Goal: Task Accomplishment & Management: Use online tool/utility

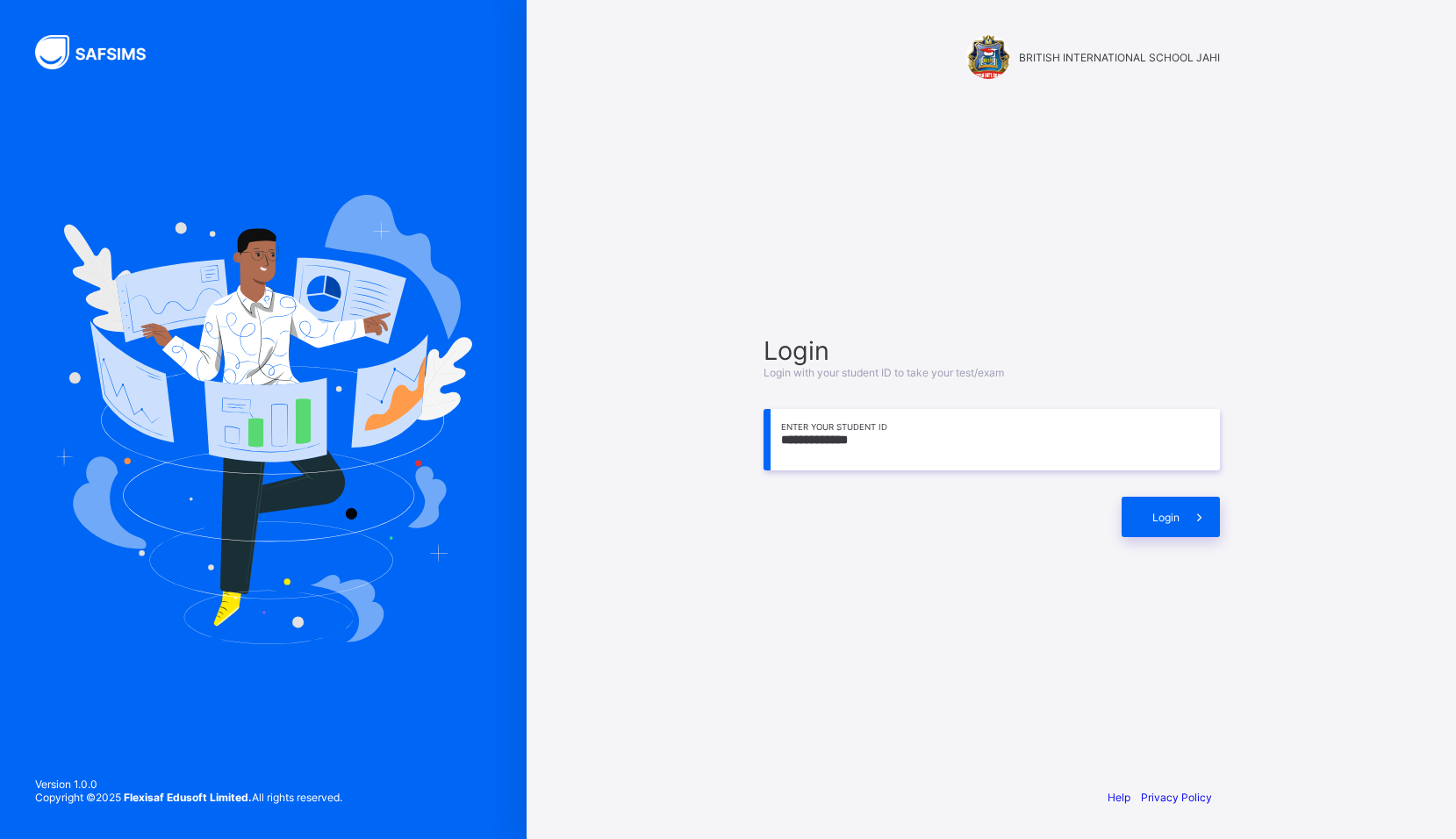
click at [1080, 446] on input "**********" at bounding box center [992, 439] width 456 height 62
type input "**********"
click at [1181, 523] on span at bounding box center [1199, 516] width 40 height 40
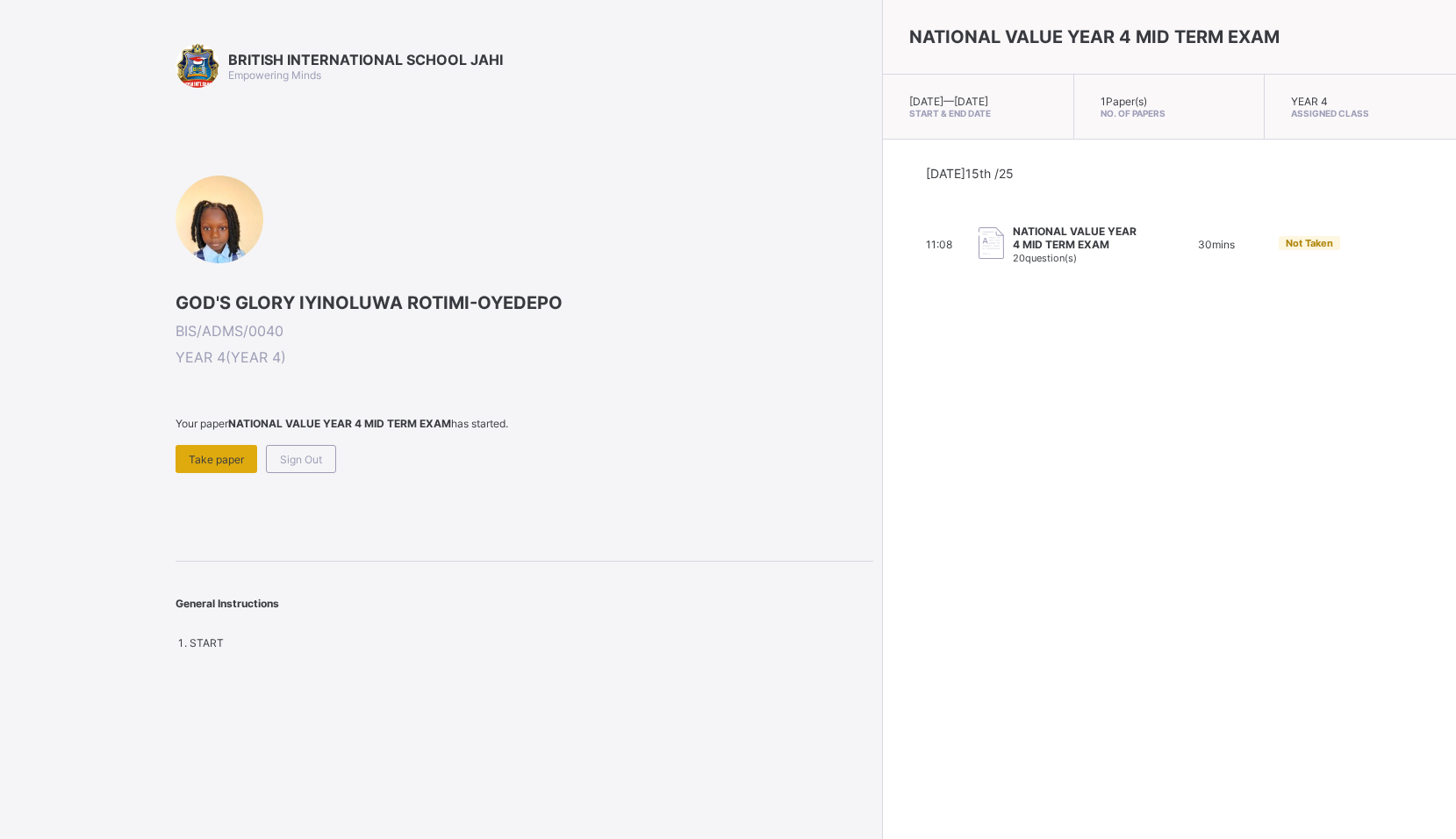
click at [210, 462] on span "Take paper" at bounding box center [216, 459] width 55 height 13
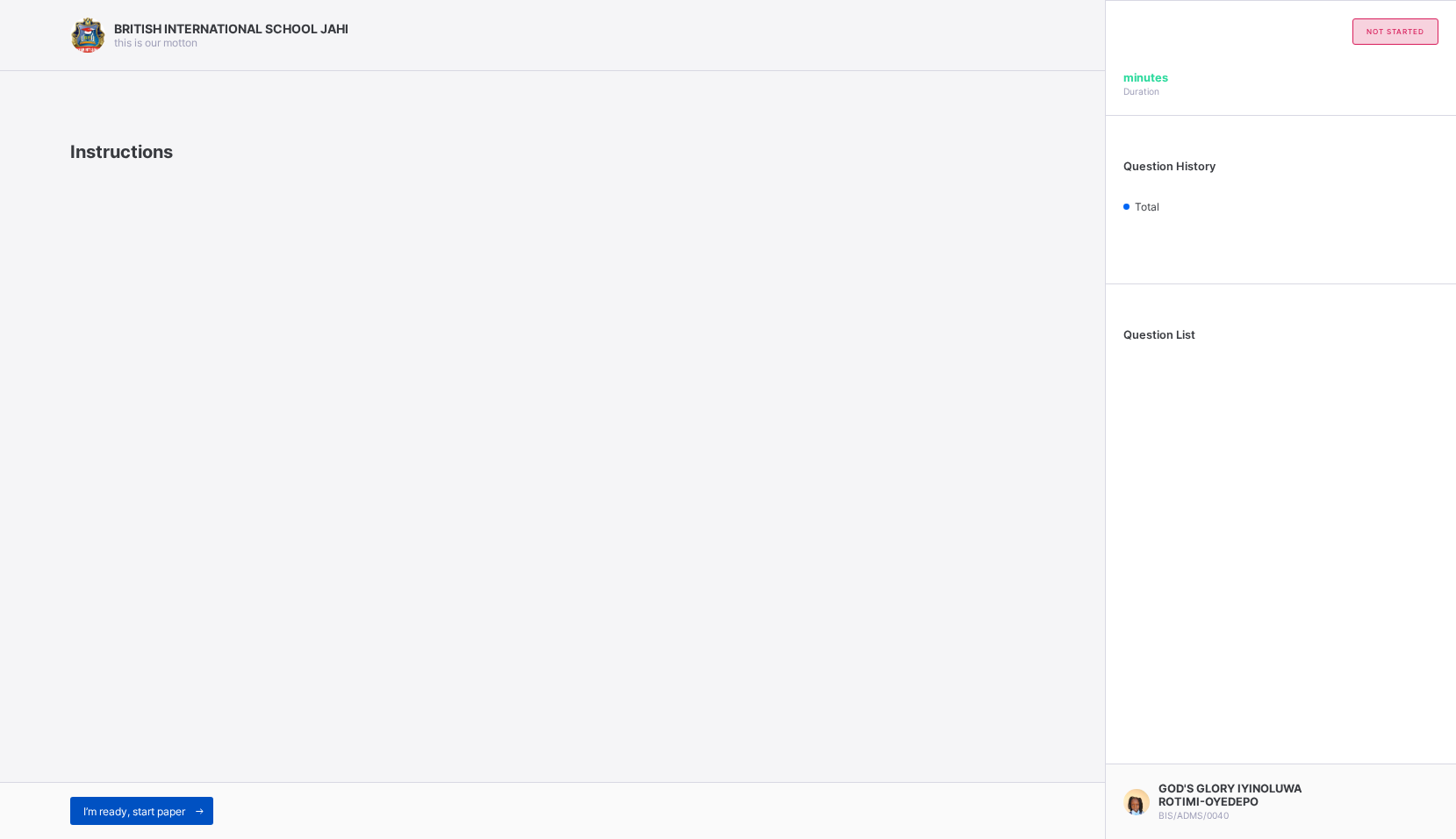
click at [165, 815] on span "I’m ready, start paper" at bounding box center [134, 811] width 102 height 13
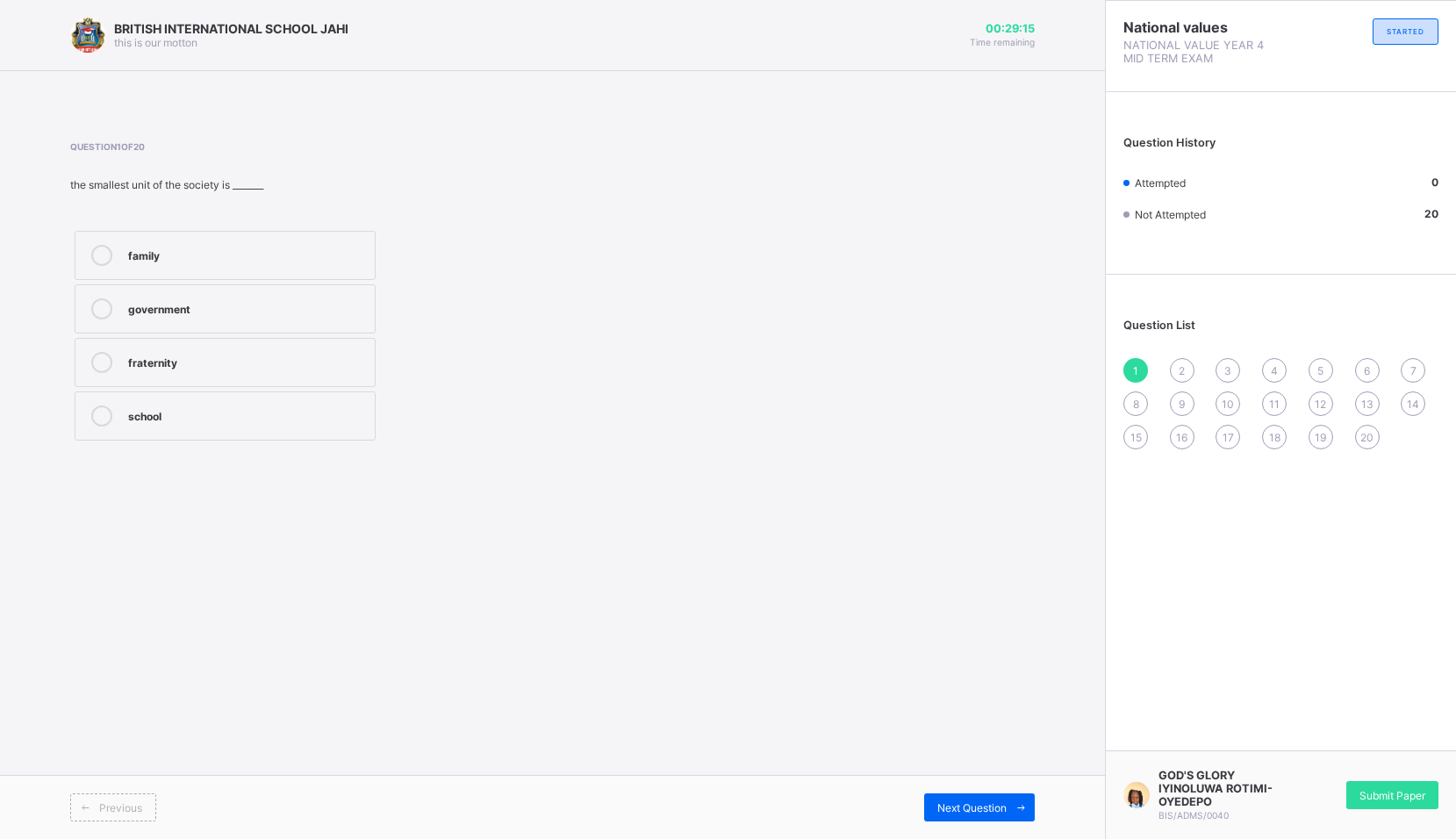
click at [282, 238] on label "family" at bounding box center [224, 255] width 301 height 49
click at [996, 801] on div "Next Question" at bounding box center [979, 807] width 111 height 28
click at [99, 266] on div "BRITISH INTERNATIONAL SCHOOL JAHI this is our [PERSON_NAME] 00:29:03 Time remai…" at bounding box center [552, 420] width 1105 height 839
click at [333, 260] on div "father and mother" at bounding box center [247, 254] width 238 height 18
click at [947, 808] on div "Previous Next Question" at bounding box center [552, 807] width 1105 height 64
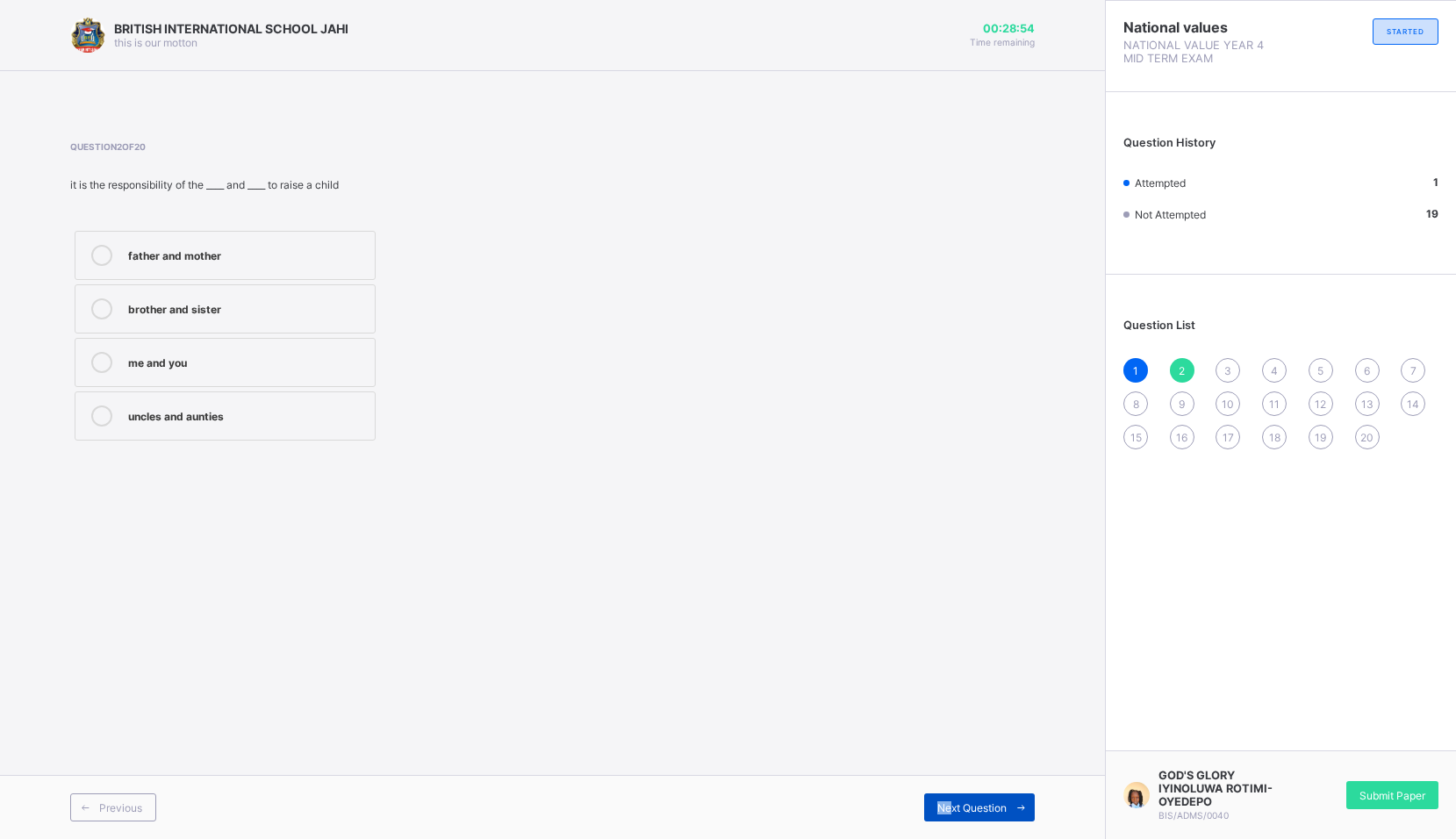
click at [947, 808] on span "Next Question" at bounding box center [972, 808] width 70 height 13
click at [195, 311] on div "father uncles mother children" at bounding box center [225, 335] width 309 height 218
drag, startPoint x: 188, startPoint y: 265, endPoint x: 359, endPoint y: 389, distance: 211.2
click at [194, 267] on label "father" at bounding box center [224, 255] width 301 height 49
drag, startPoint x: 970, startPoint y: 675, endPoint x: 1007, endPoint y: 775, distance: 106.6
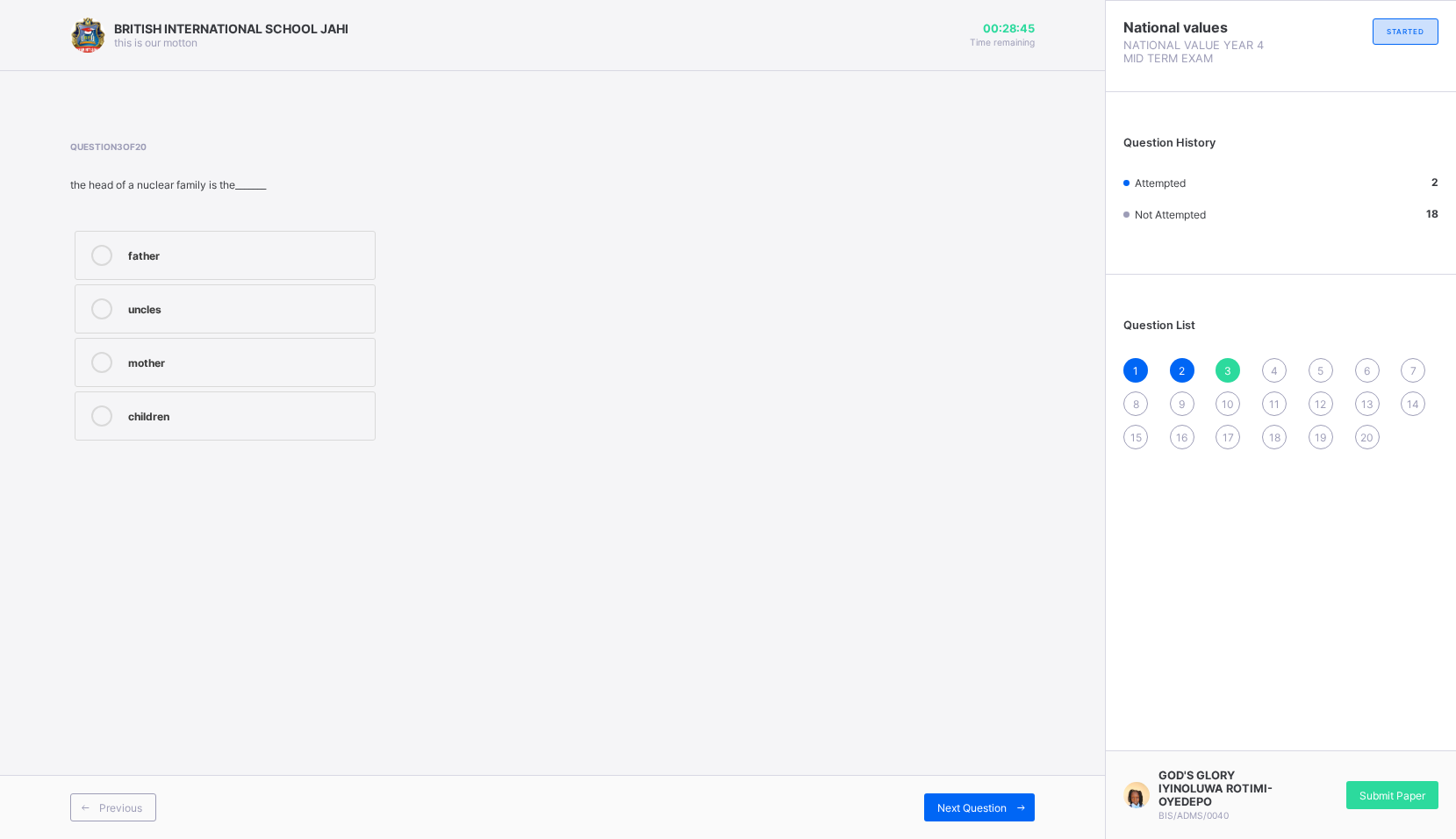
drag, startPoint x: 1008, startPoint y: 782, endPoint x: 850, endPoint y: 598, distance: 242.5
click at [850, 598] on div "BRITISH INTERNATIONAL SCHOOL JAHI this is our [PERSON_NAME] 00:28:45 Time remai…" at bounding box center [552, 420] width 1105 height 839
click at [958, 807] on span "Next Question" at bounding box center [972, 808] width 70 height 13
click at [232, 442] on div "laziness fear anger responsibility" at bounding box center [225, 335] width 309 height 218
click at [269, 432] on label "responsibility" at bounding box center [224, 416] width 301 height 49
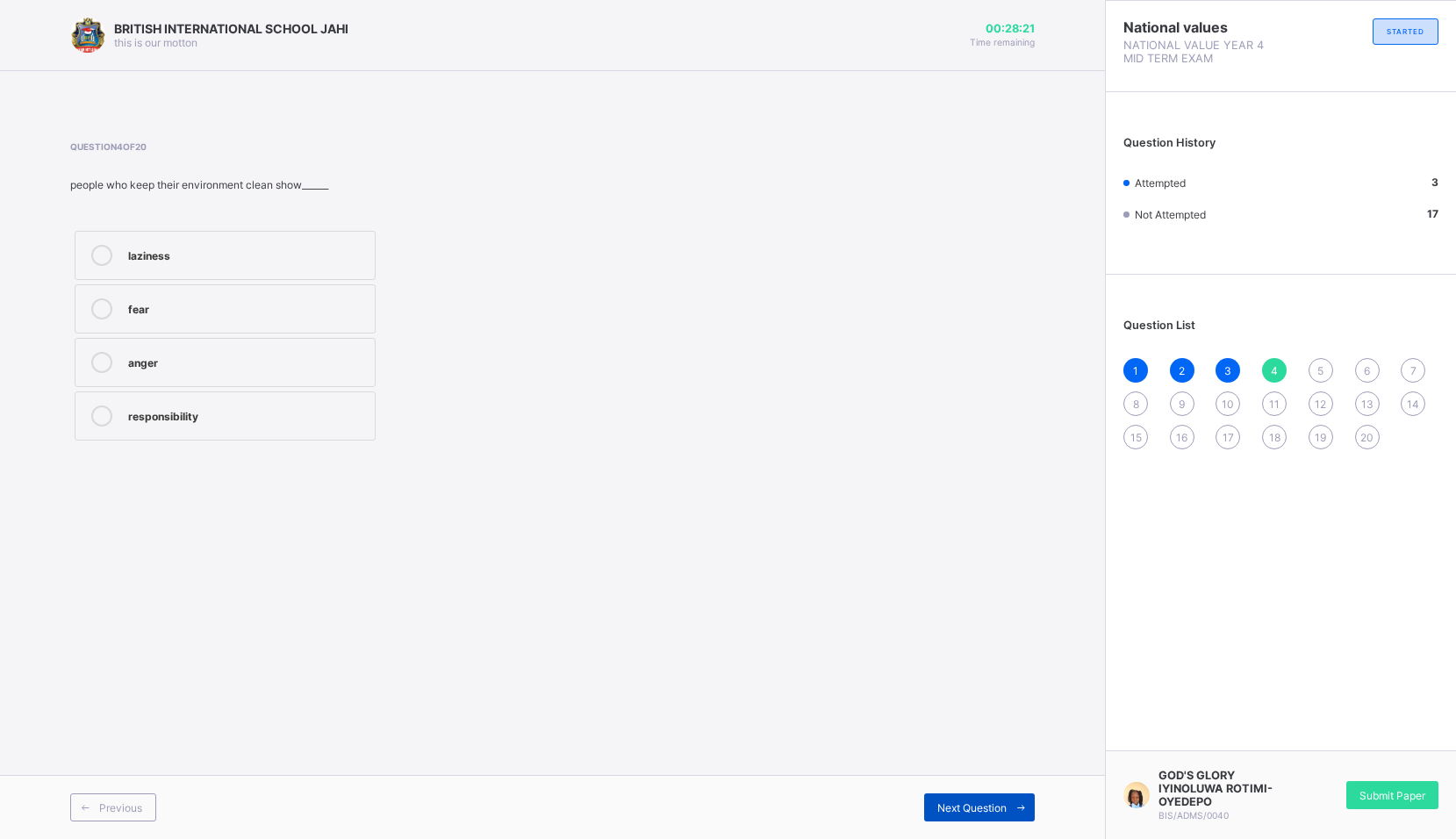
click at [1001, 794] on div "Next Question" at bounding box center [979, 807] width 111 height 28
click at [295, 365] on div "love and unity" at bounding box center [247, 360] width 238 height 18
click at [995, 796] on div "Next Question" at bounding box center [979, 807] width 111 height 28
click at [265, 301] on div "respecting others" at bounding box center [247, 308] width 238 height 18
click at [956, 804] on span "Next Question" at bounding box center [972, 808] width 70 height 13
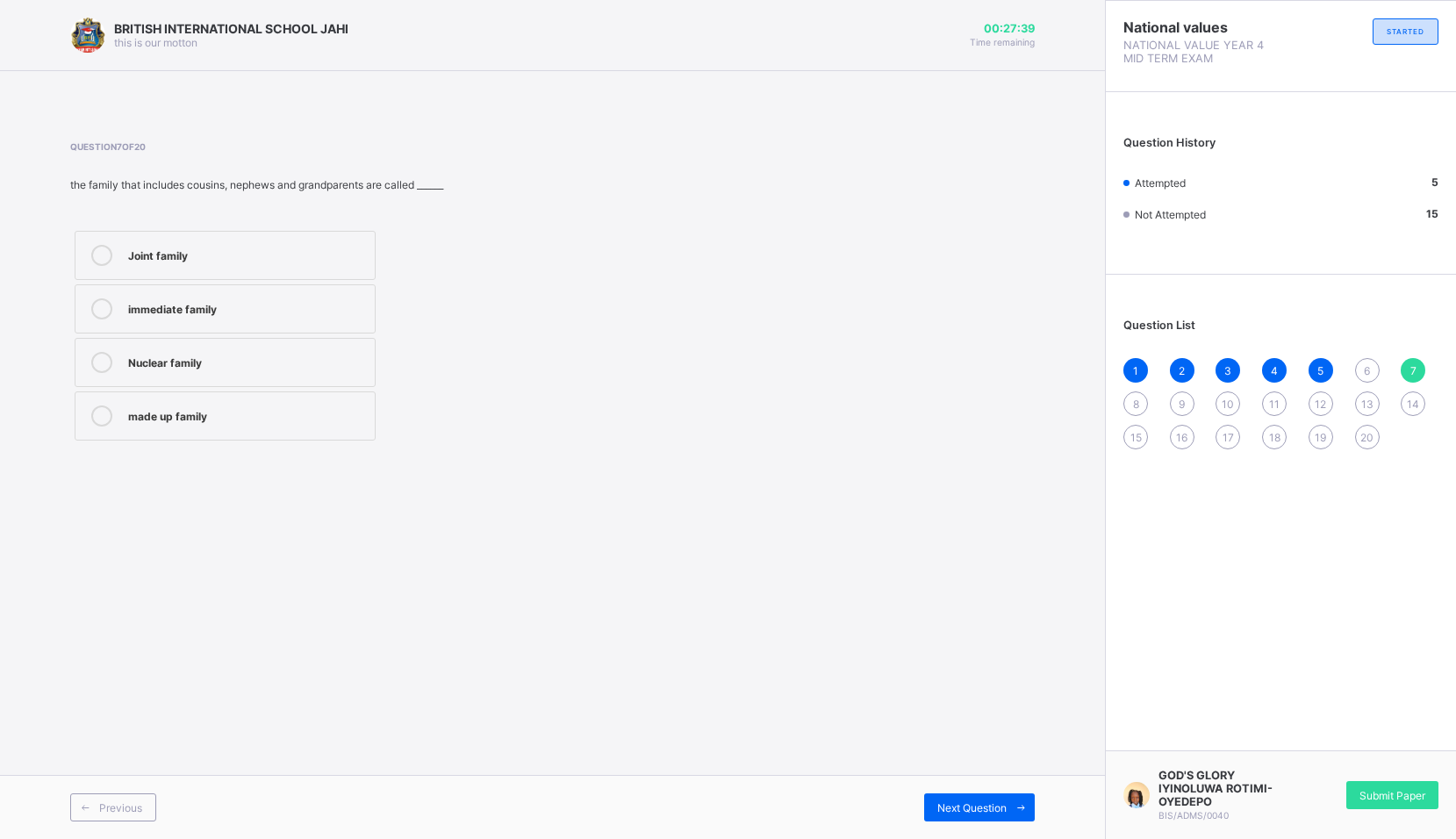
click at [197, 262] on div "Joint family" at bounding box center [247, 256] width 238 height 21
click at [972, 773] on div "BRITISH INTERNATIONAL SCHOOL JAHI this is our [PERSON_NAME] 00:27:35 Time remai…" at bounding box center [552, 420] width 1105 height 839
click at [978, 801] on span "Next Question" at bounding box center [972, 808] width 70 height 13
click at [188, 435] on label "nuclear family" at bounding box center [224, 416] width 301 height 49
click at [1000, 797] on div "Next Question" at bounding box center [979, 807] width 111 height 28
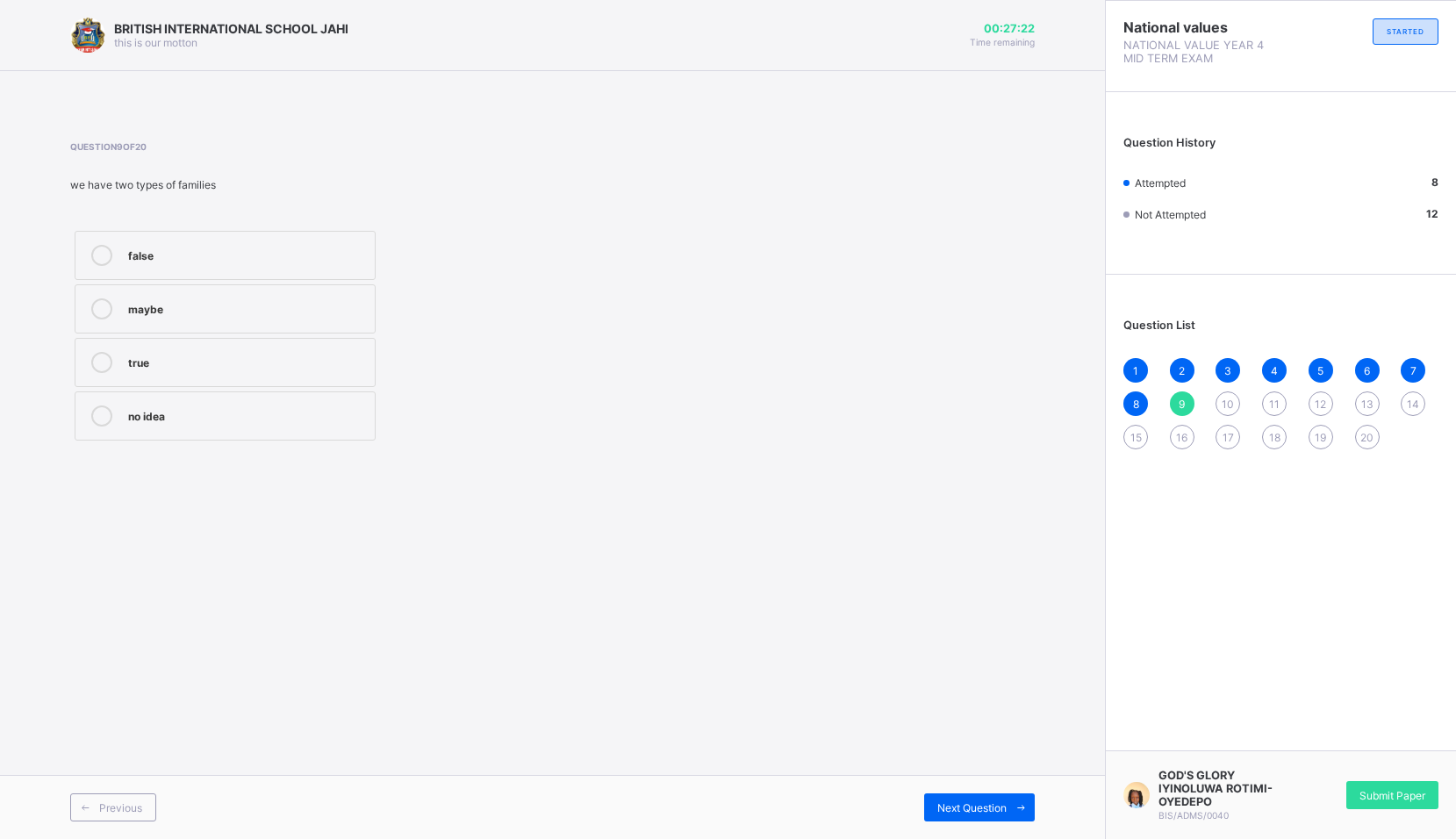
click at [200, 355] on div "true" at bounding box center [247, 360] width 238 height 18
click at [975, 812] on span "Next Question" at bounding box center [972, 808] width 70 height 13
click at [165, 403] on label "A family" at bounding box center [224, 416] width 301 height 49
click at [966, 812] on span "Next Question" at bounding box center [972, 808] width 70 height 13
click at [323, 250] on div "man, people and the things around him" at bounding box center [247, 254] width 238 height 18
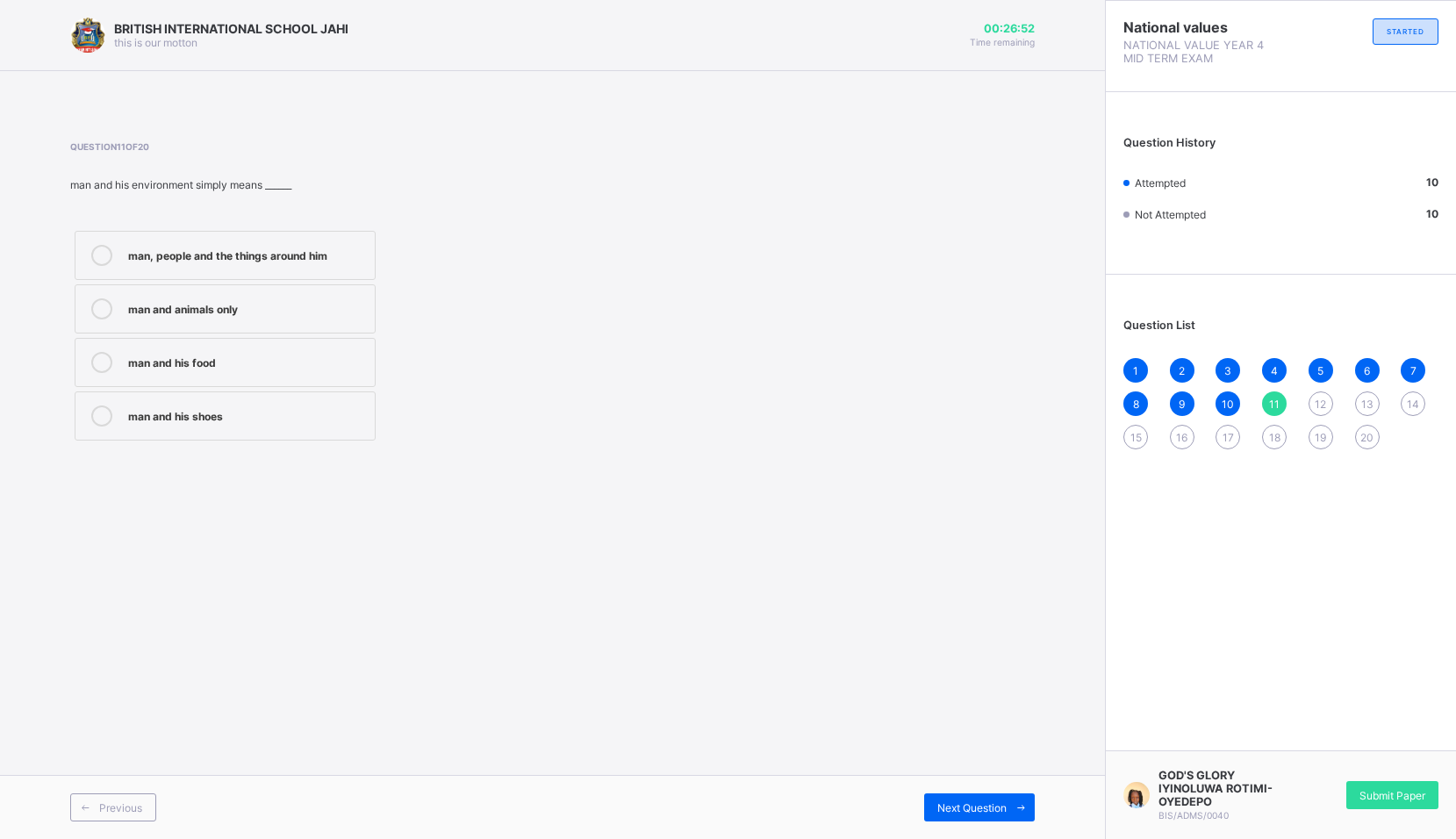
drag, startPoint x: 967, startPoint y: 801, endPoint x: 951, endPoint y: 786, distance: 21.9
click at [967, 801] on span "Next Question" at bounding box center [972, 808] width 70 height 13
click at [127, 306] on label "family tree" at bounding box center [224, 309] width 301 height 49
click at [998, 806] on span "Next Question" at bounding box center [972, 808] width 70 height 13
click at [325, 366] on div "physical environment" at bounding box center [247, 360] width 238 height 18
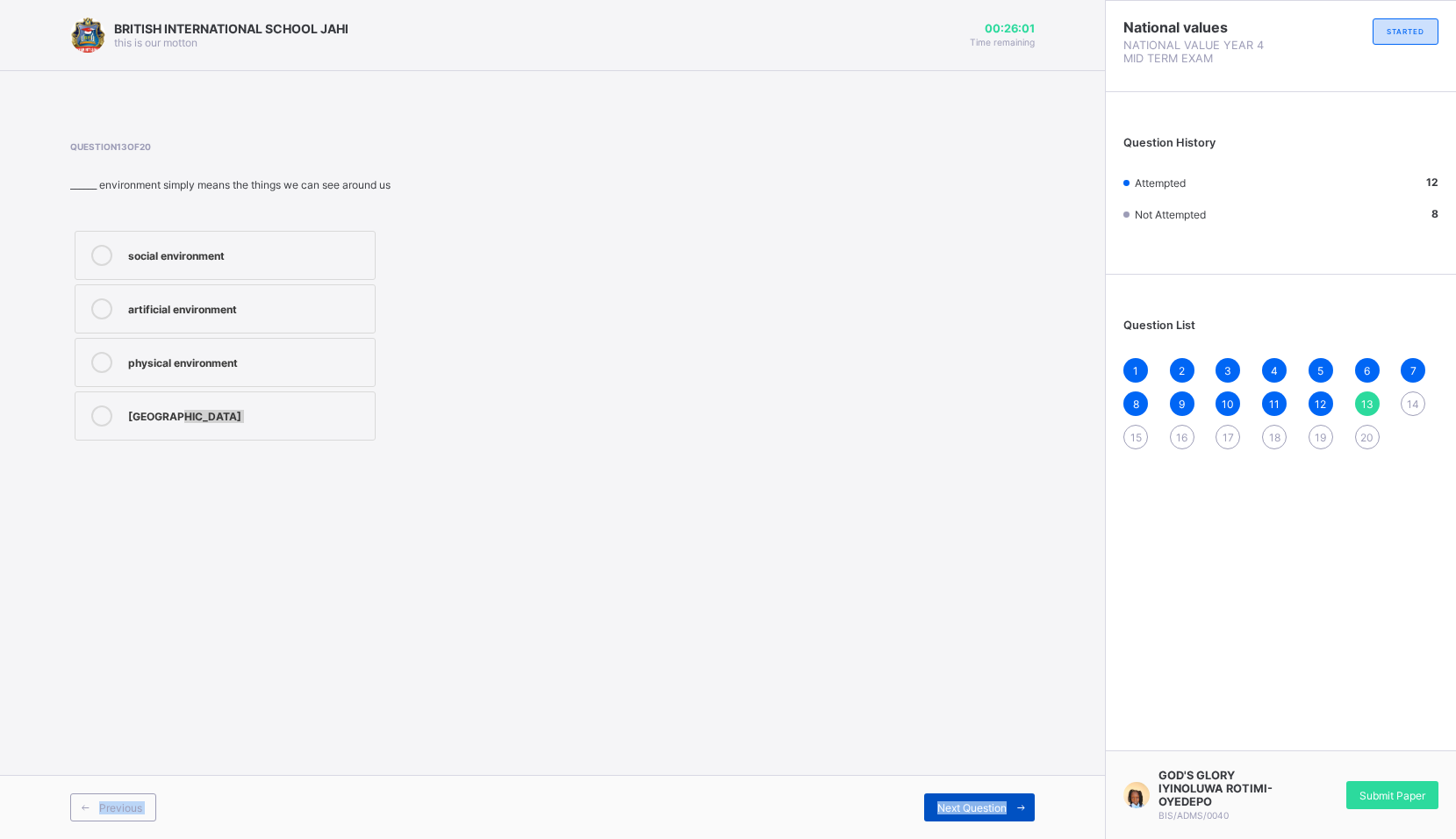
drag, startPoint x: 1025, startPoint y: 775, endPoint x: 1031, endPoint y: 821, distance: 46.4
click at [1031, 821] on div "BRITISH INTERNATIONAL SCHOOL JAHI this is our [PERSON_NAME] 00:26:01 Time remai…" at bounding box center [552, 420] width 1105 height 839
drag, startPoint x: 1031, startPoint y: 821, endPoint x: 1026, endPoint y: 804, distance: 17.7
click at [1026, 804] on icon at bounding box center [1020, 808] width 13 height 12
drag, startPoint x: 1364, startPoint y: 405, endPoint x: 1356, endPoint y: 416, distance: 13.6
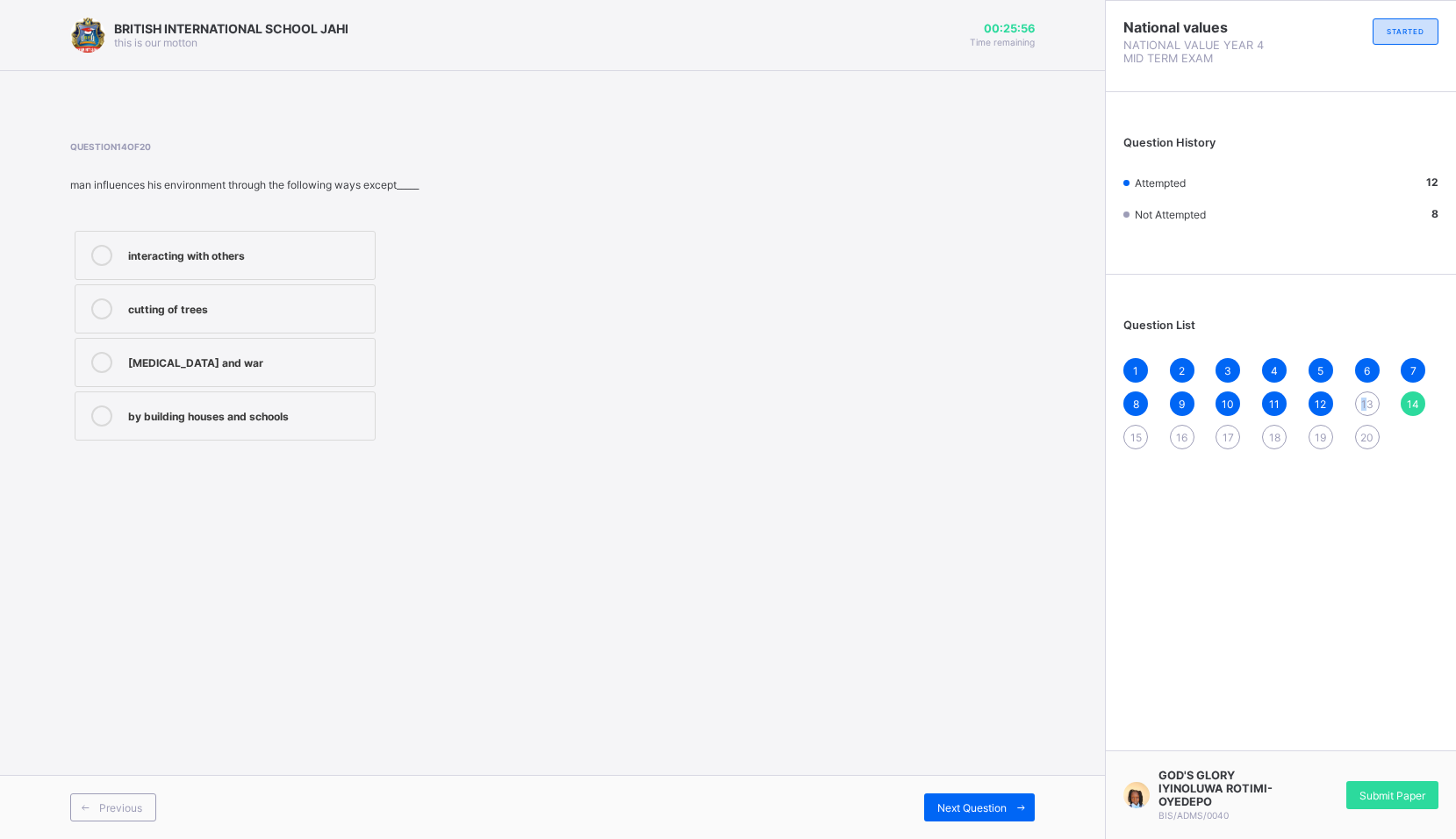
click at [1360, 411] on div "13" at bounding box center [1367, 403] width 24 height 24
drag, startPoint x: 1356, startPoint y: 416, endPoint x: 1363, endPoint y: 403, distance: 14.8
click at [1363, 403] on span "13" at bounding box center [1367, 404] width 13 height 13
click at [1367, 403] on span "13" at bounding box center [1367, 404] width 13 height 13
click at [292, 377] on label "physical environment" at bounding box center [224, 362] width 301 height 49
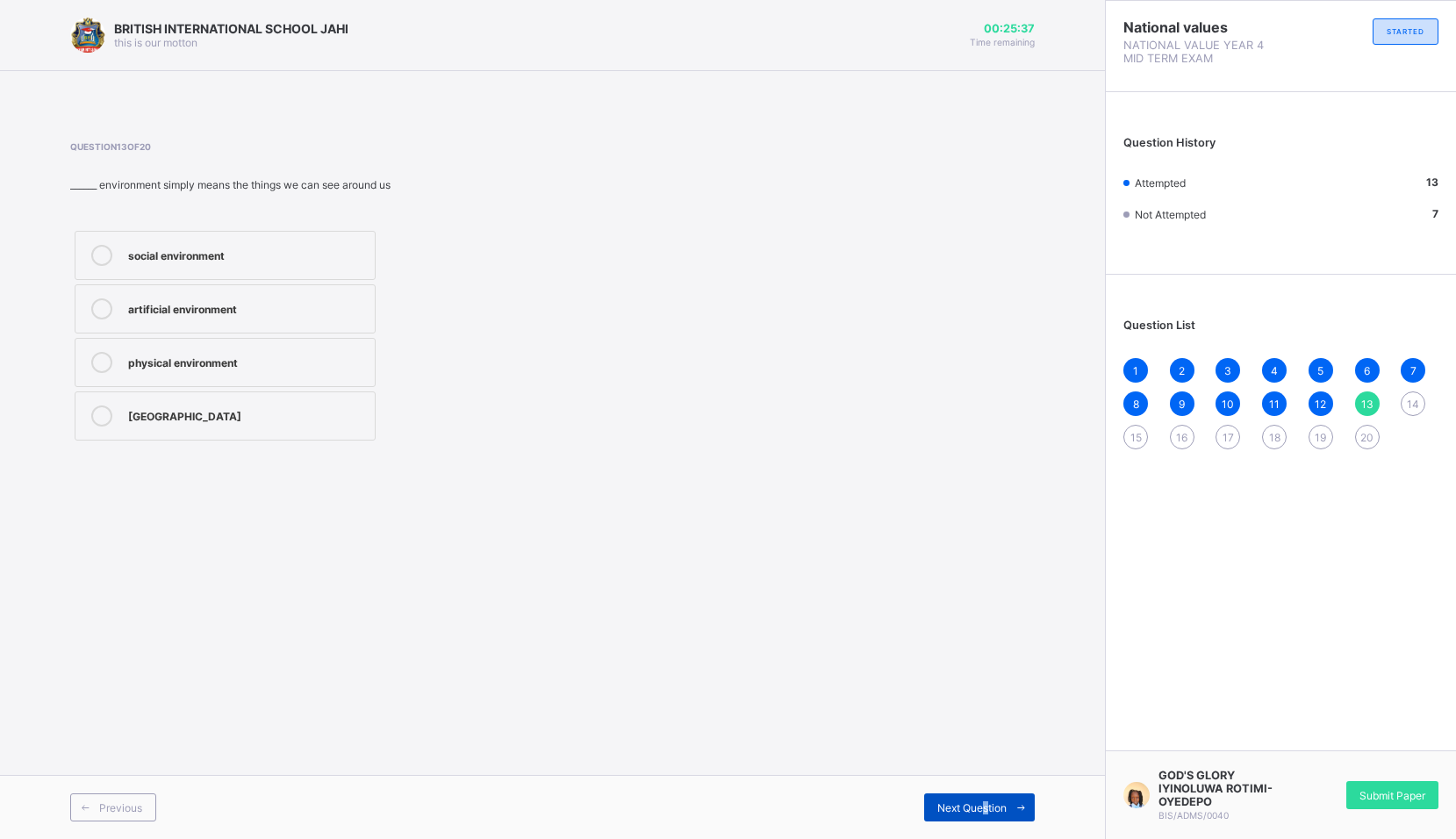
click at [989, 798] on div "Next Question" at bounding box center [979, 807] width 111 height 28
click at [305, 376] on label "[MEDICAL_DATA] and war" at bounding box center [224, 362] width 301 height 49
click at [973, 804] on span "Next Question" at bounding box center [972, 808] width 70 height 13
click at [237, 313] on div "Social environment" at bounding box center [247, 308] width 238 height 18
click at [995, 809] on span "Next Question" at bounding box center [972, 808] width 70 height 13
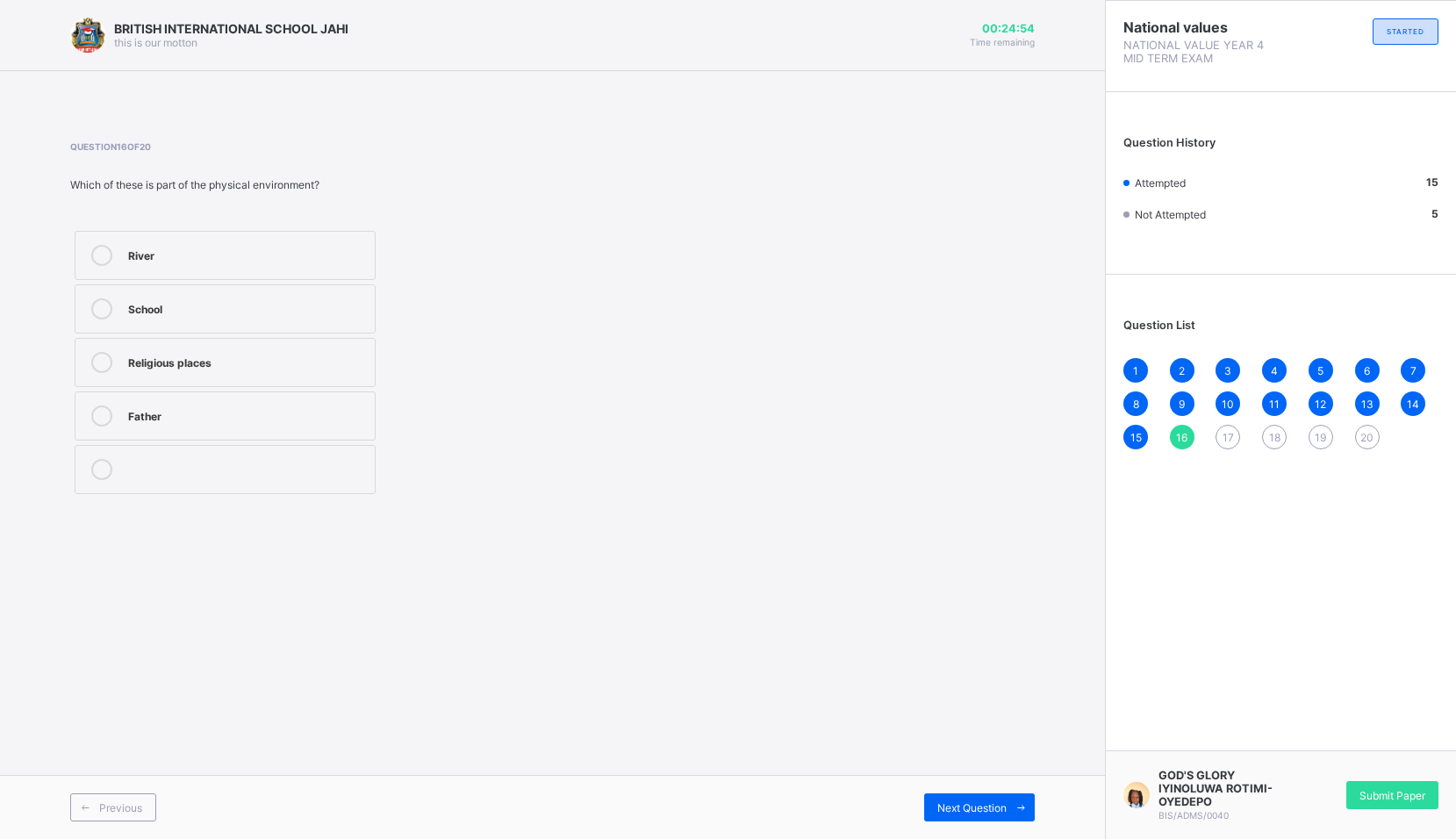
click at [210, 322] on label "School" at bounding box center [224, 309] width 301 height 49
click at [1002, 788] on div "Previous Next Question" at bounding box center [552, 807] width 1105 height 64
click at [1009, 805] on span at bounding box center [1020, 807] width 28 height 28
click at [1362, 394] on div "13" at bounding box center [1367, 403] width 24 height 24
click at [1225, 440] on span "17" at bounding box center [1228, 437] width 12 height 13
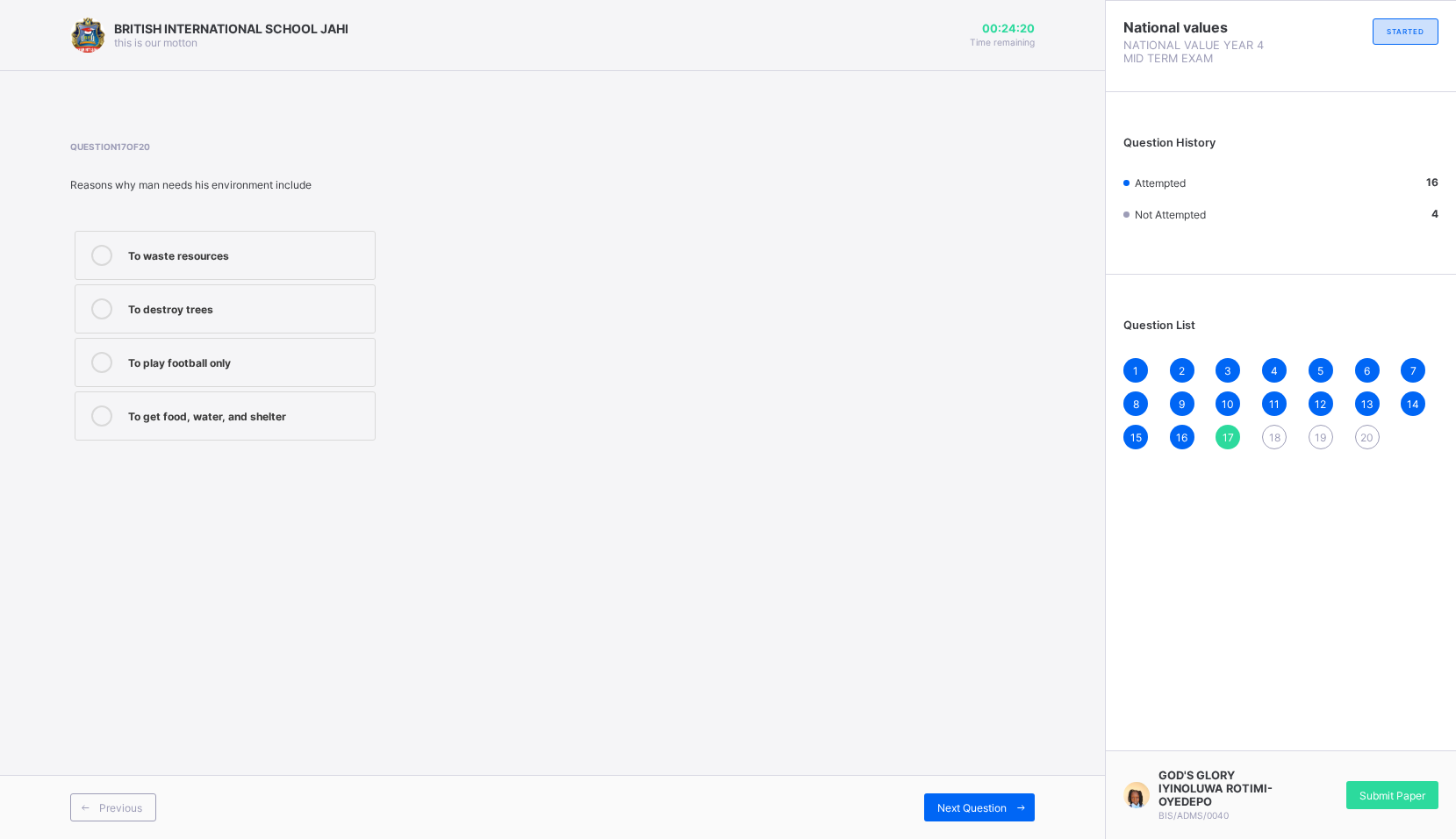
click at [301, 429] on label "To get food, water, and shelter" at bounding box center [224, 416] width 301 height 49
click at [969, 794] on div "Next Question" at bounding box center [979, 807] width 111 height 28
click at [258, 440] on label "School, hospital, relationships, and religious places" at bounding box center [224, 421] width 301 height 59
click at [941, 798] on div "Next Question" at bounding box center [979, 807] width 111 height 28
click at [275, 377] on label "An environment" at bounding box center [224, 362] width 301 height 49
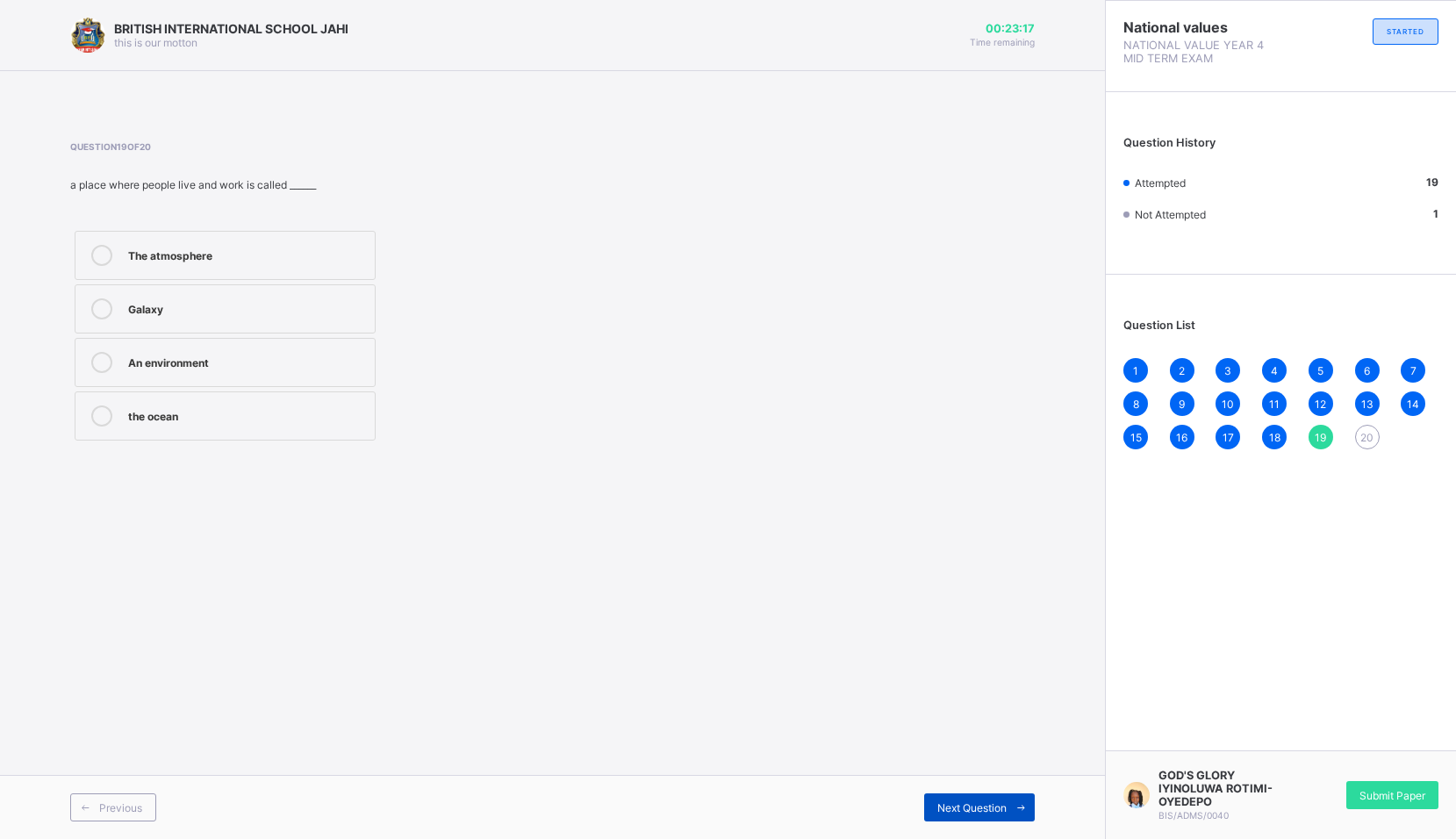
click at [978, 798] on div "Next Question" at bounding box center [979, 807] width 111 height 28
click at [241, 360] on div "social studies" at bounding box center [247, 360] width 238 height 18
click at [1379, 803] on div "Submit Paper" at bounding box center [1392, 794] width 92 height 28
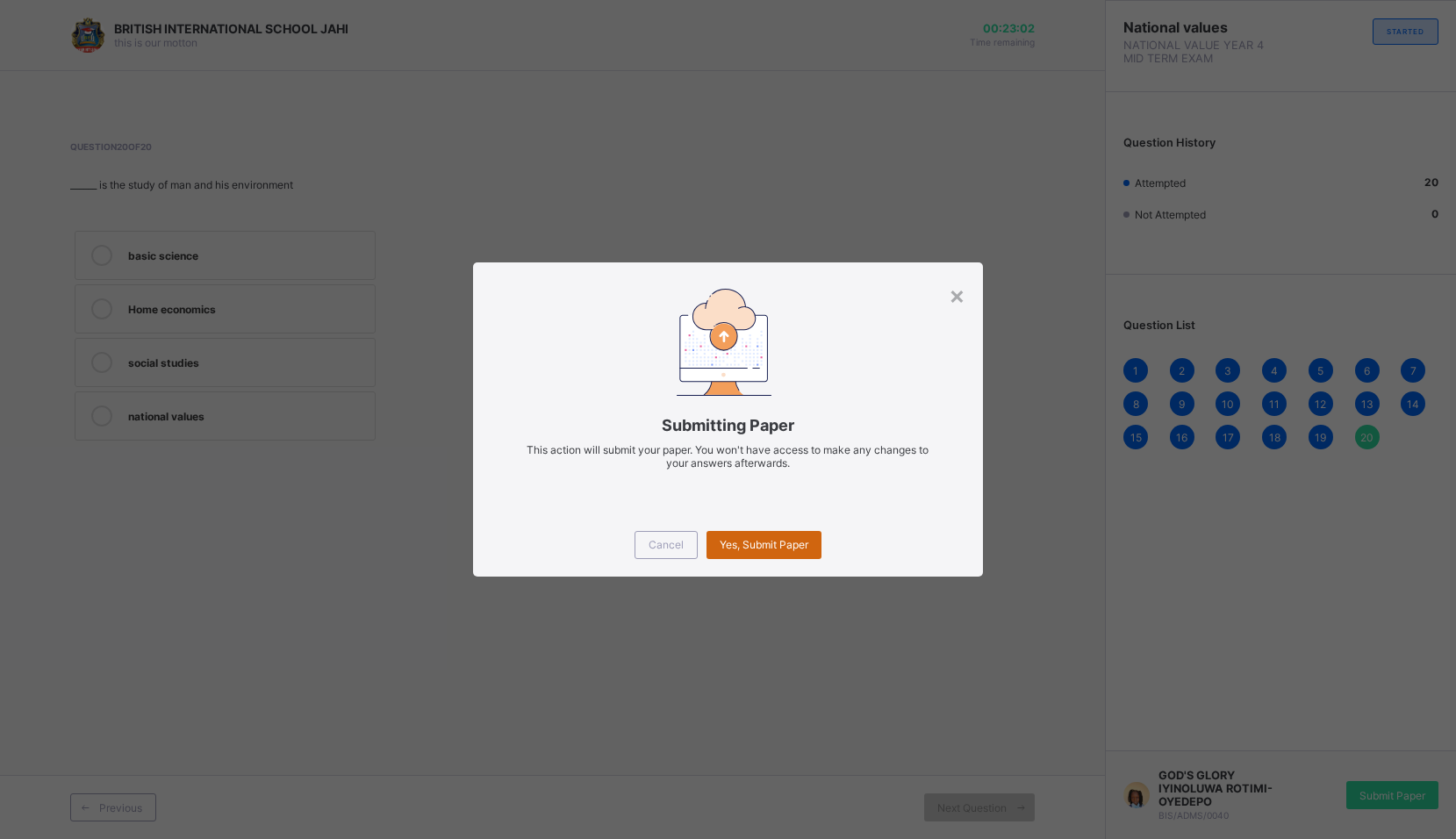
click at [795, 544] on span "Yes, Submit Paper" at bounding box center [764, 545] width 89 height 13
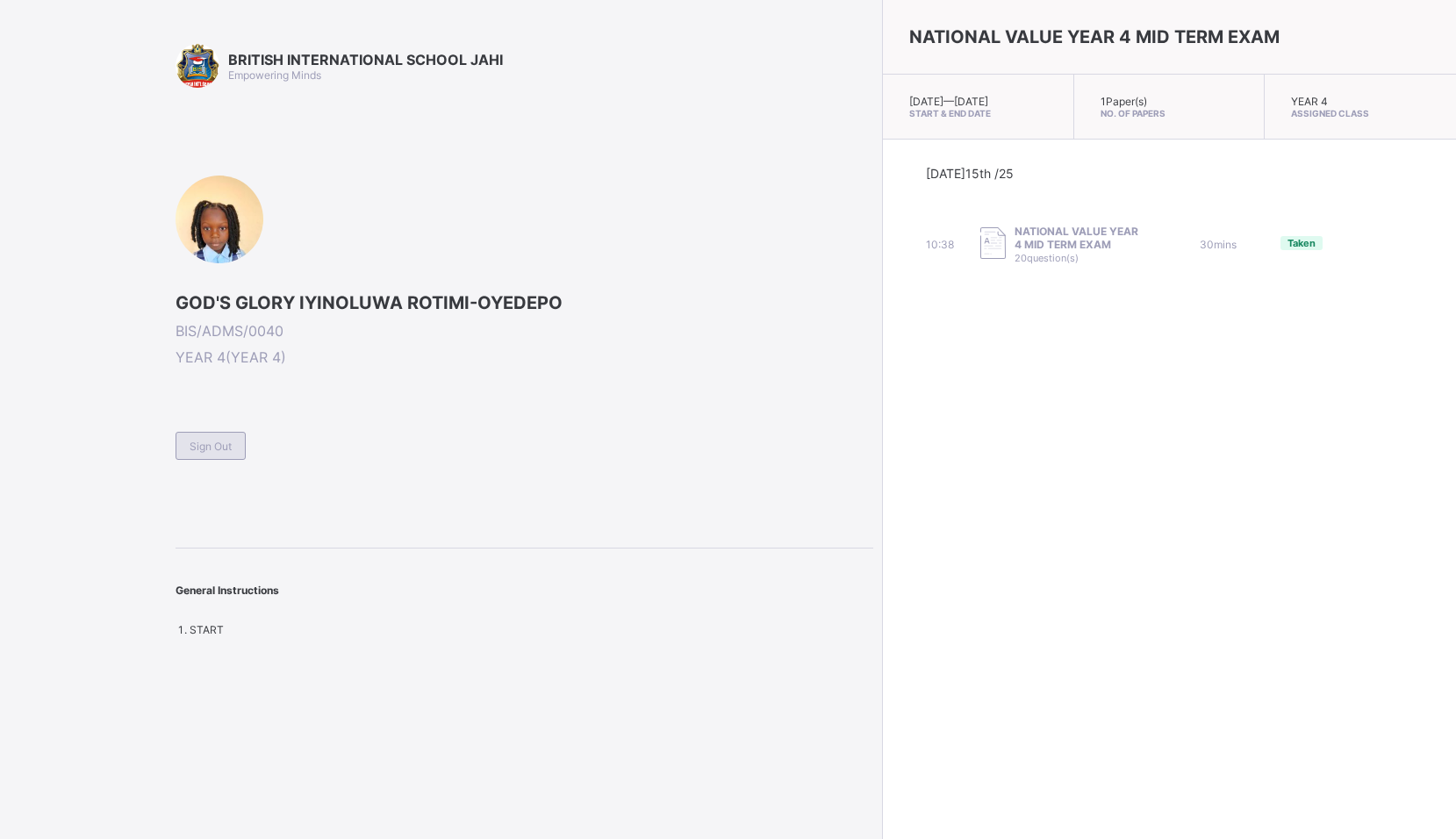
click at [207, 445] on span "Sign Out" at bounding box center [210, 446] width 42 height 13
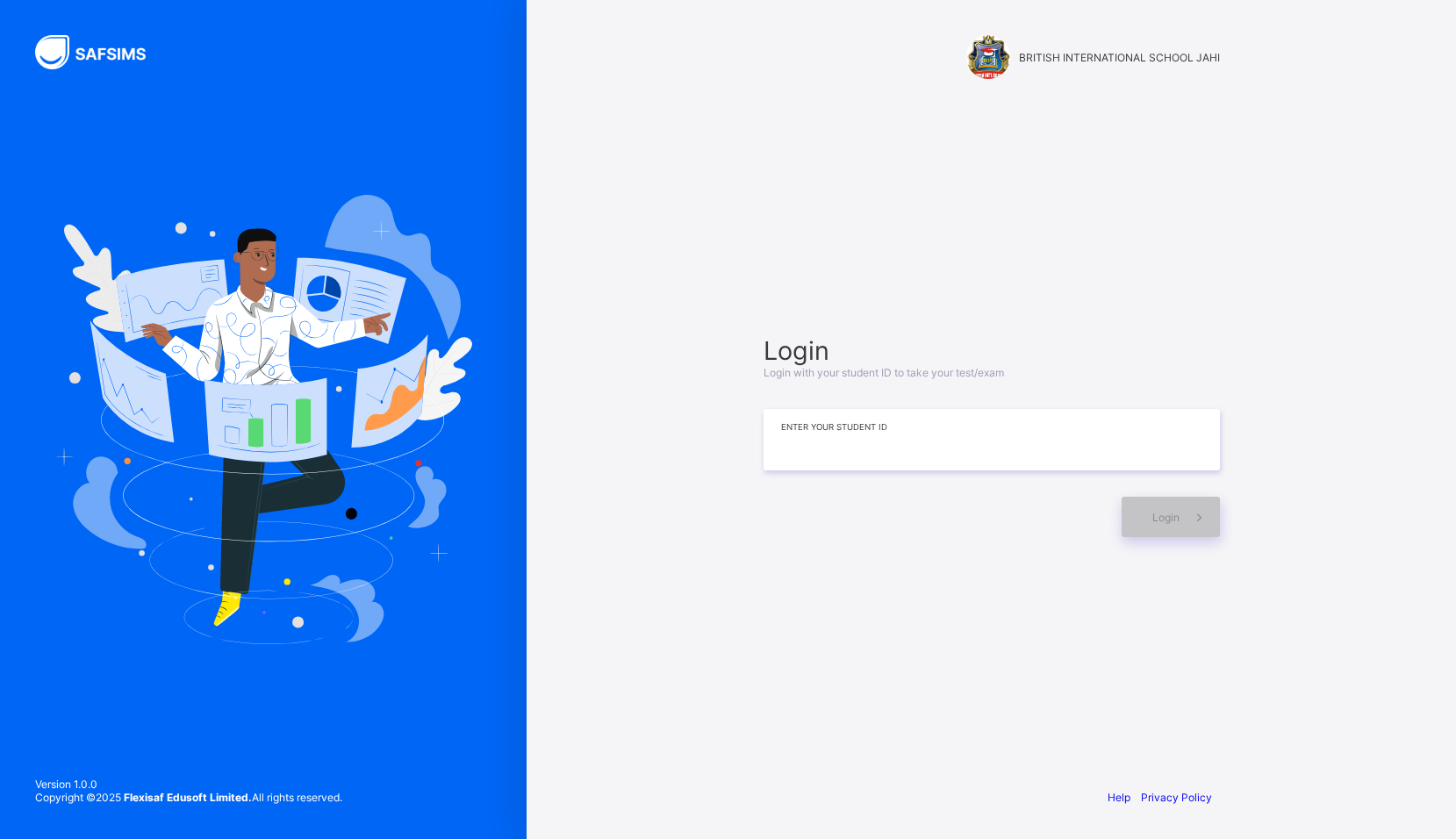
click at [851, 470] on input at bounding box center [992, 439] width 456 height 62
type input "**********"
drag, startPoint x: 1149, startPoint y: 521, endPoint x: 1155, endPoint y: 544, distance: 23.8
click at [1153, 521] on div "Login" at bounding box center [1171, 516] width 98 height 40
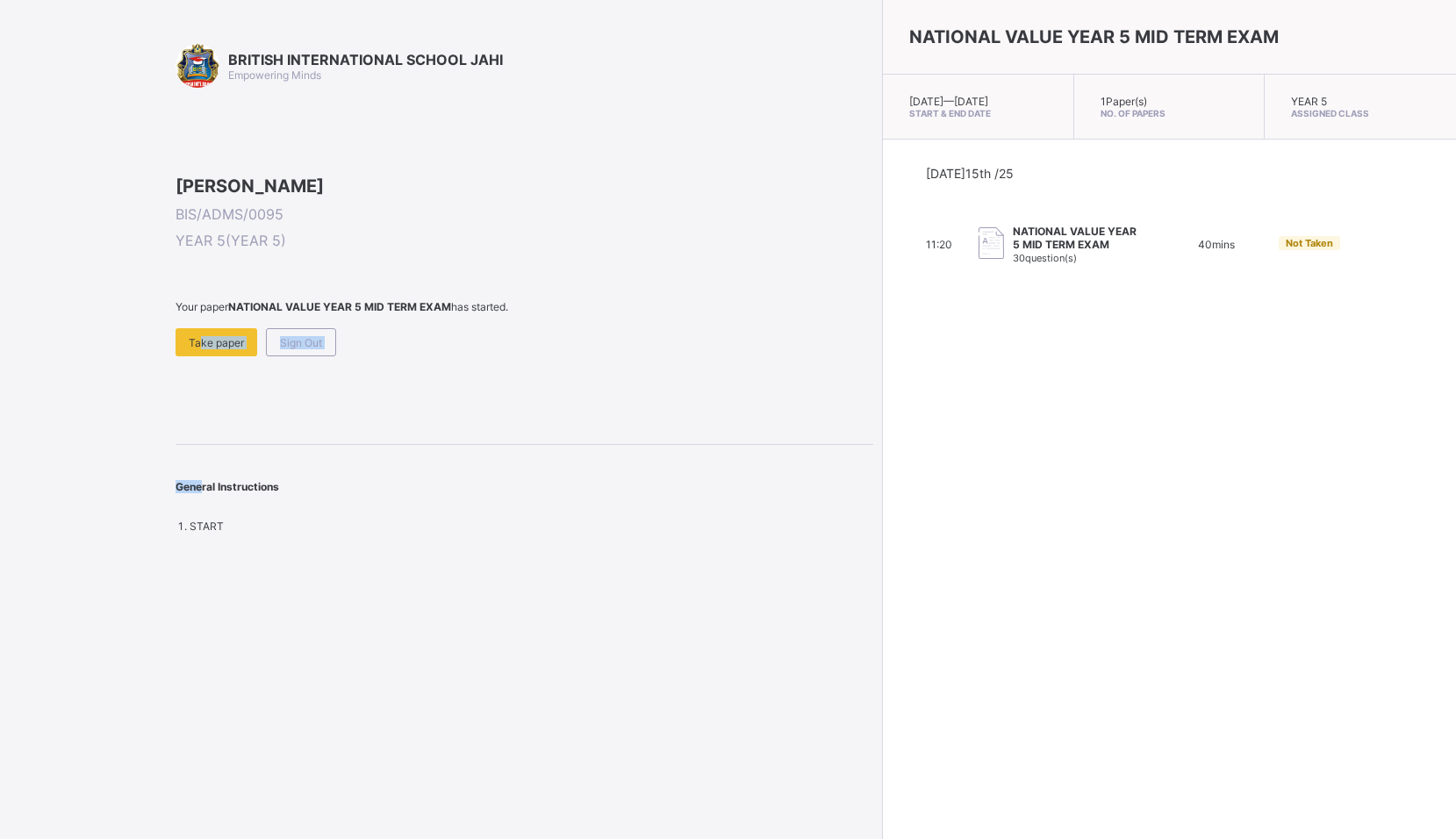
click at [196, 475] on div "BRITISH INTERNATIONAL SCHOOL JAHI Empowering Minds [PERSON_NAME] BIS/ADMS/0095 …" at bounding box center [524, 288] width 698 height 489
click at [188, 356] on div "Take paper" at bounding box center [216, 342] width 81 height 28
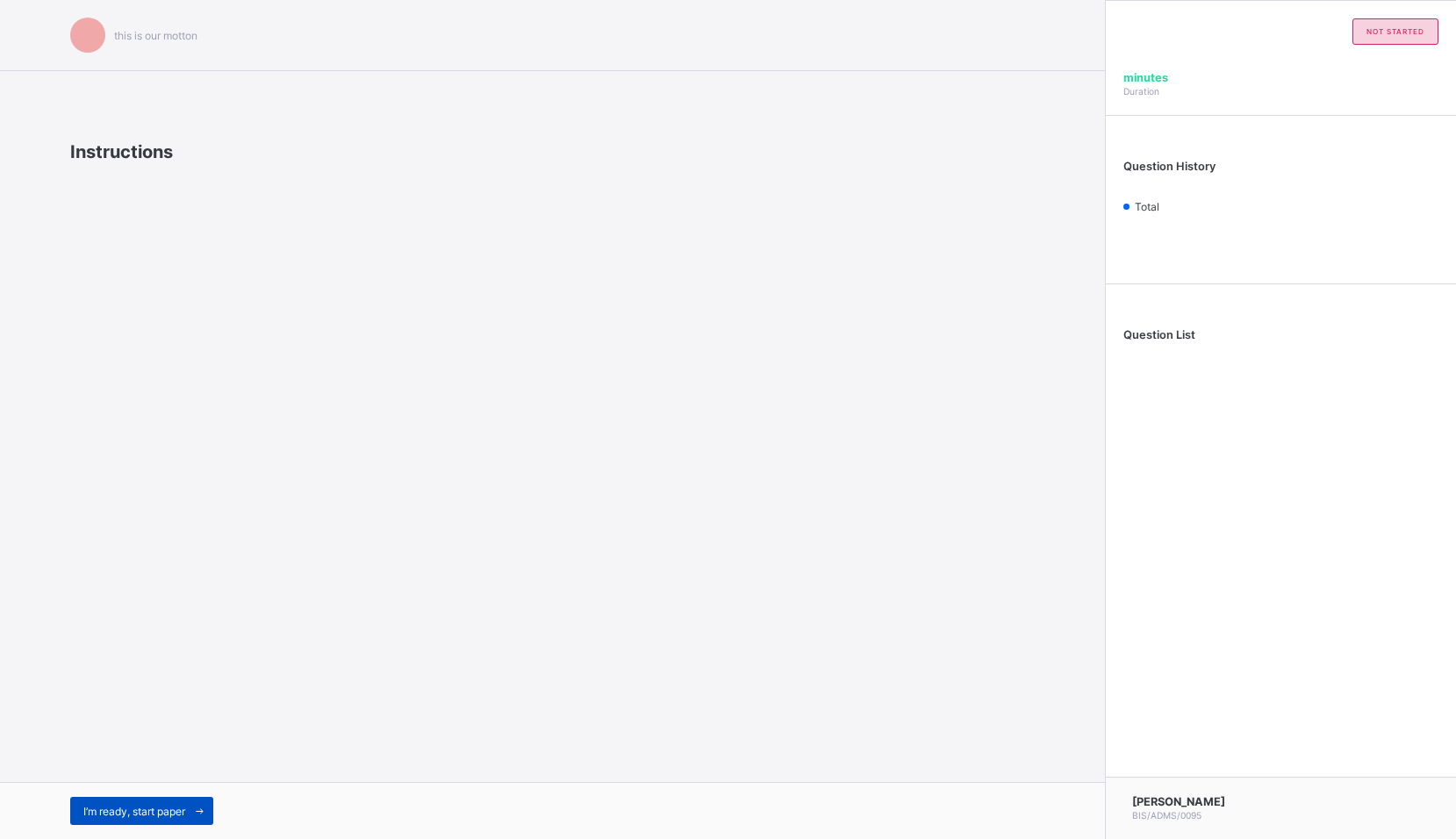
click at [86, 808] on span "I’m ready, start paper" at bounding box center [134, 811] width 102 height 13
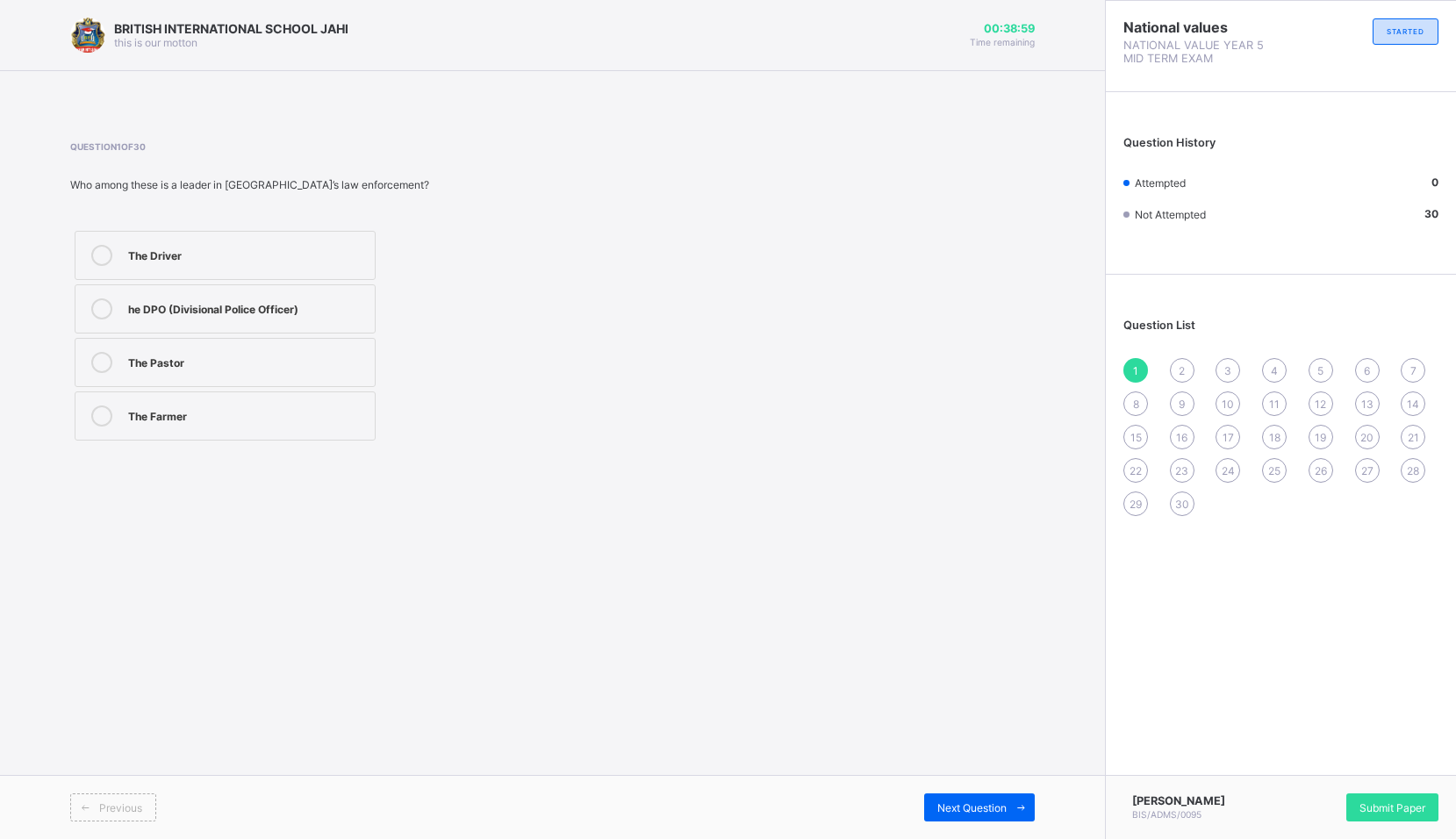
click at [348, 327] on label "he DPO (Divisional Police Officer)" at bounding box center [224, 309] width 301 height 49
click at [969, 811] on span "Next Question" at bounding box center [972, 808] width 70 height 13
click at [154, 245] on label "Traditional leadership" at bounding box center [224, 255] width 301 height 49
click at [961, 804] on span "Next Question" at bounding box center [972, 808] width 70 height 13
drag, startPoint x: 152, startPoint y: 222, endPoint x: 148, endPoint y: 240, distance: 18.4
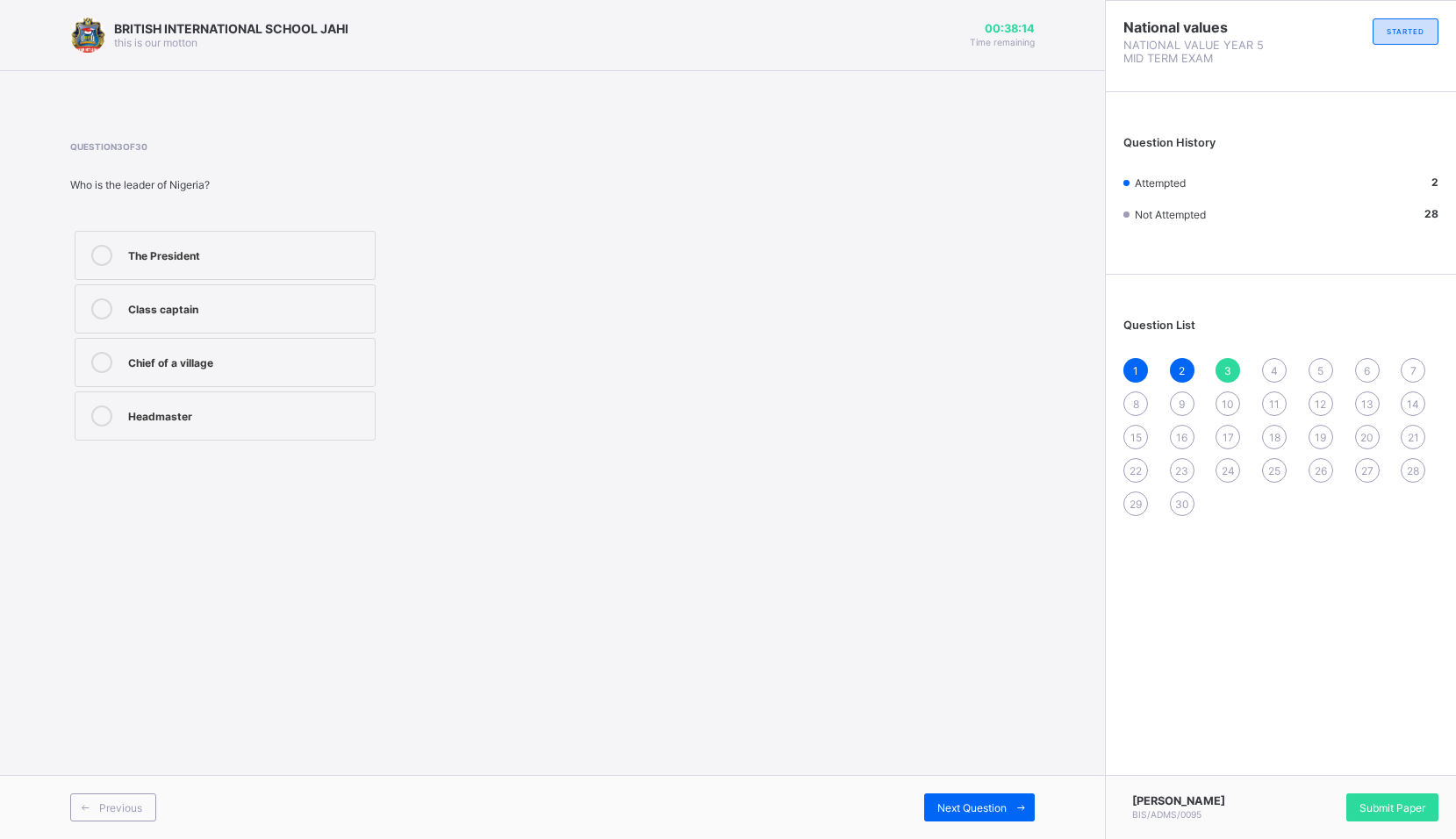
click at [149, 223] on div "Question 3 of 30 Who is the leader of [GEOGRAPHIC_DATA]? The President Class ca…" at bounding box center [329, 293] width 517 height 304
click at [143, 245] on div "The President" at bounding box center [247, 254] width 238 height 18
click at [964, 801] on span "Next Question" at bounding box center [972, 808] width 70 height 13
click at [1224, 359] on div "3" at bounding box center [1227, 369] width 24 height 24
click at [269, 254] on div "The President" at bounding box center [247, 254] width 238 height 18
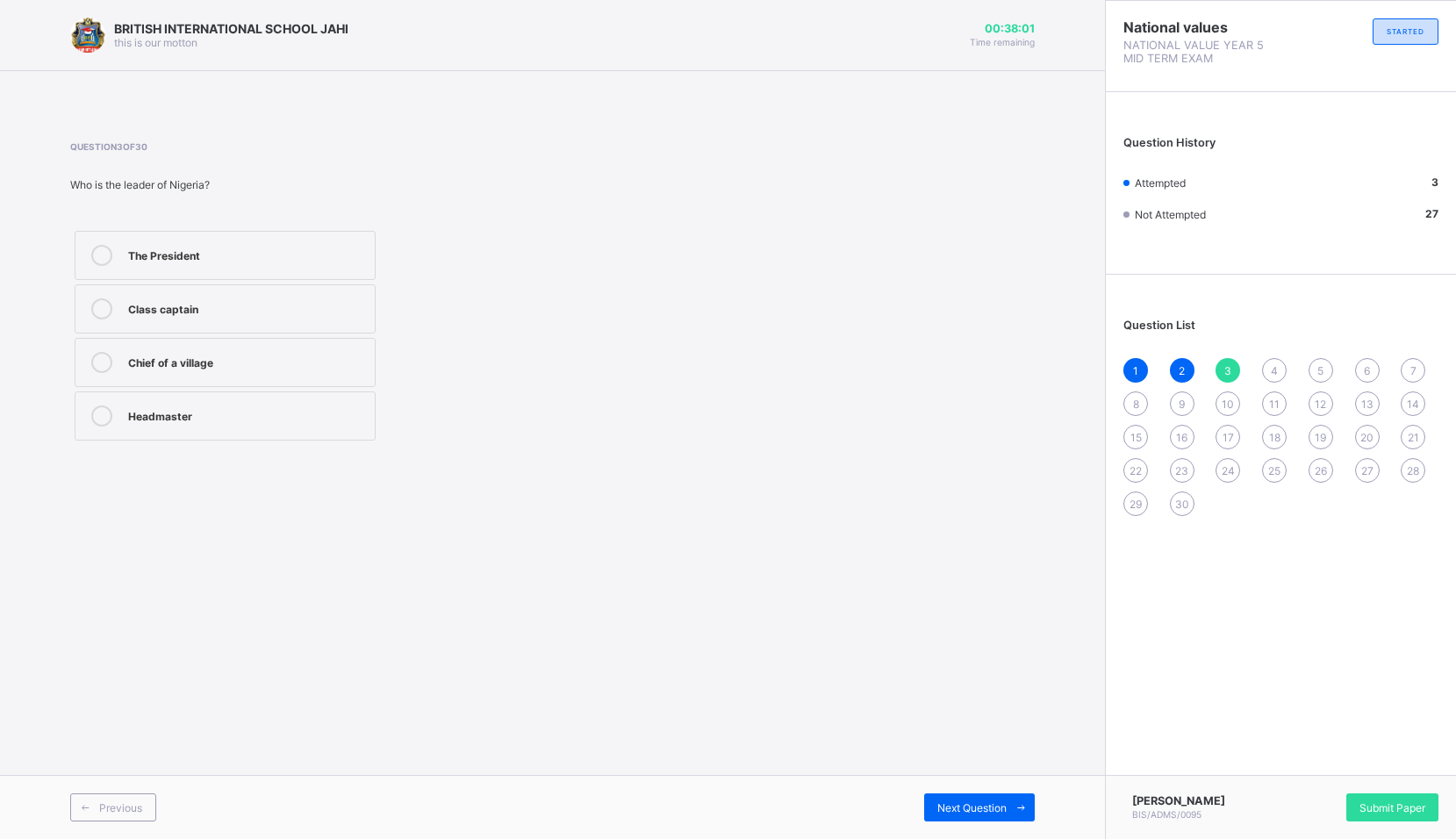
click at [1278, 376] on div "4" at bounding box center [1274, 369] width 24 height 24
click at [226, 271] on label "Dictator" at bounding box center [224, 255] width 301 height 49
click at [289, 416] on div "Democratic" at bounding box center [247, 414] width 238 height 18
click at [1021, 802] on icon at bounding box center [1020, 808] width 13 height 12
click at [164, 428] on label "The Village Chief" at bounding box center [224, 416] width 301 height 49
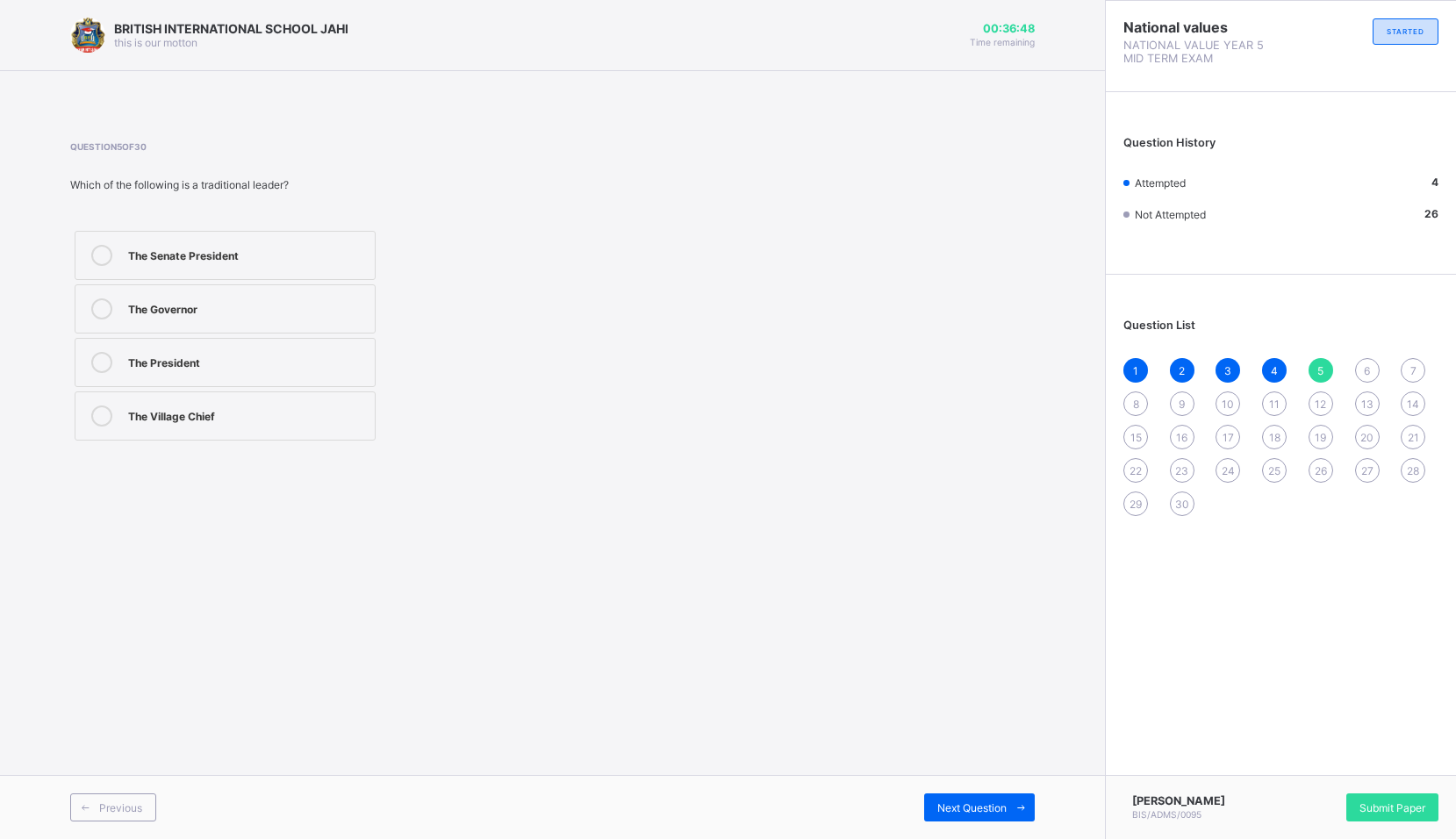
drag, startPoint x: 284, startPoint y: 439, endPoint x: 284, endPoint y: 418, distance: 21.0
click at [284, 418] on label "The Village Chief" at bounding box center [224, 416] width 301 height 49
click at [940, 807] on span "Next Question" at bounding box center [972, 808] width 70 height 13
click at [286, 241] on label "allows others to share ideas" at bounding box center [224, 255] width 301 height 49
click at [945, 806] on span "Next Question" at bounding box center [972, 808] width 70 height 13
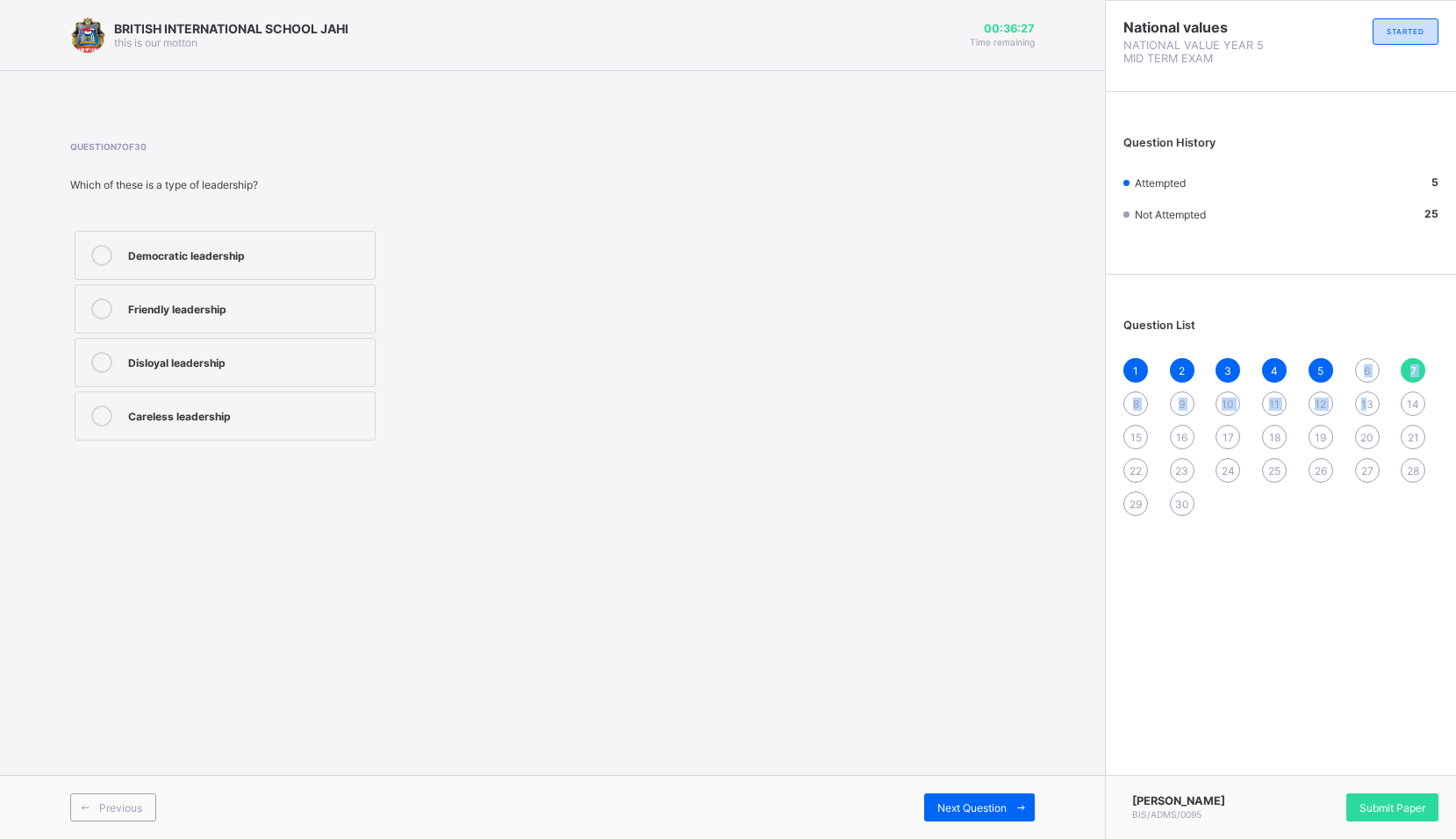
click at [1365, 387] on div "1 2 3 4 5 6 7 8 9 10 11 12 13 14 15 16 17 18 19 20 21 22 23 24 25 26 27 28 29 30" at bounding box center [1281, 436] width 315 height 158
click at [1361, 381] on div "6" at bounding box center [1367, 369] width 24 height 24
click at [1412, 372] on span "7" at bounding box center [1413, 370] width 6 height 13
click at [190, 245] on label "Democratic leadership" at bounding box center [224, 255] width 301 height 49
click at [258, 250] on div "Democratic leadership" at bounding box center [247, 254] width 238 height 18
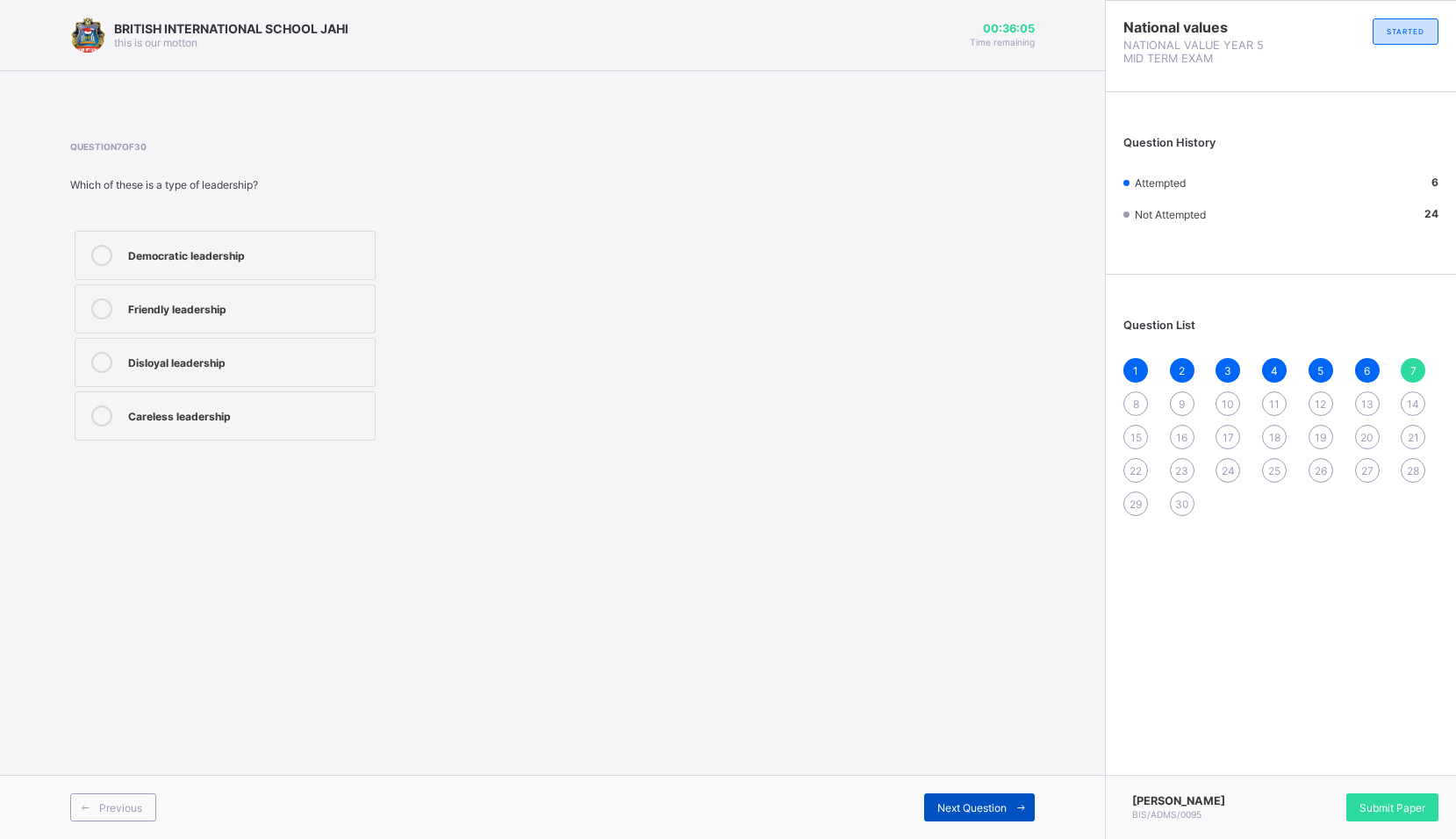
click at [935, 804] on div "Next Question" at bounding box center [979, 807] width 111 height 28
click at [157, 446] on div "Question 8 of 30 What is one quality of a good leader? Greed Laziness Fear Cour…" at bounding box center [553, 293] width 964 height 356
click at [163, 423] on div "Courage" at bounding box center [247, 416] width 238 height 21
click at [960, 801] on span "Next Question" at bounding box center [972, 808] width 70 height 13
click at [210, 420] on div "Class teacher" at bounding box center [247, 414] width 238 height 18
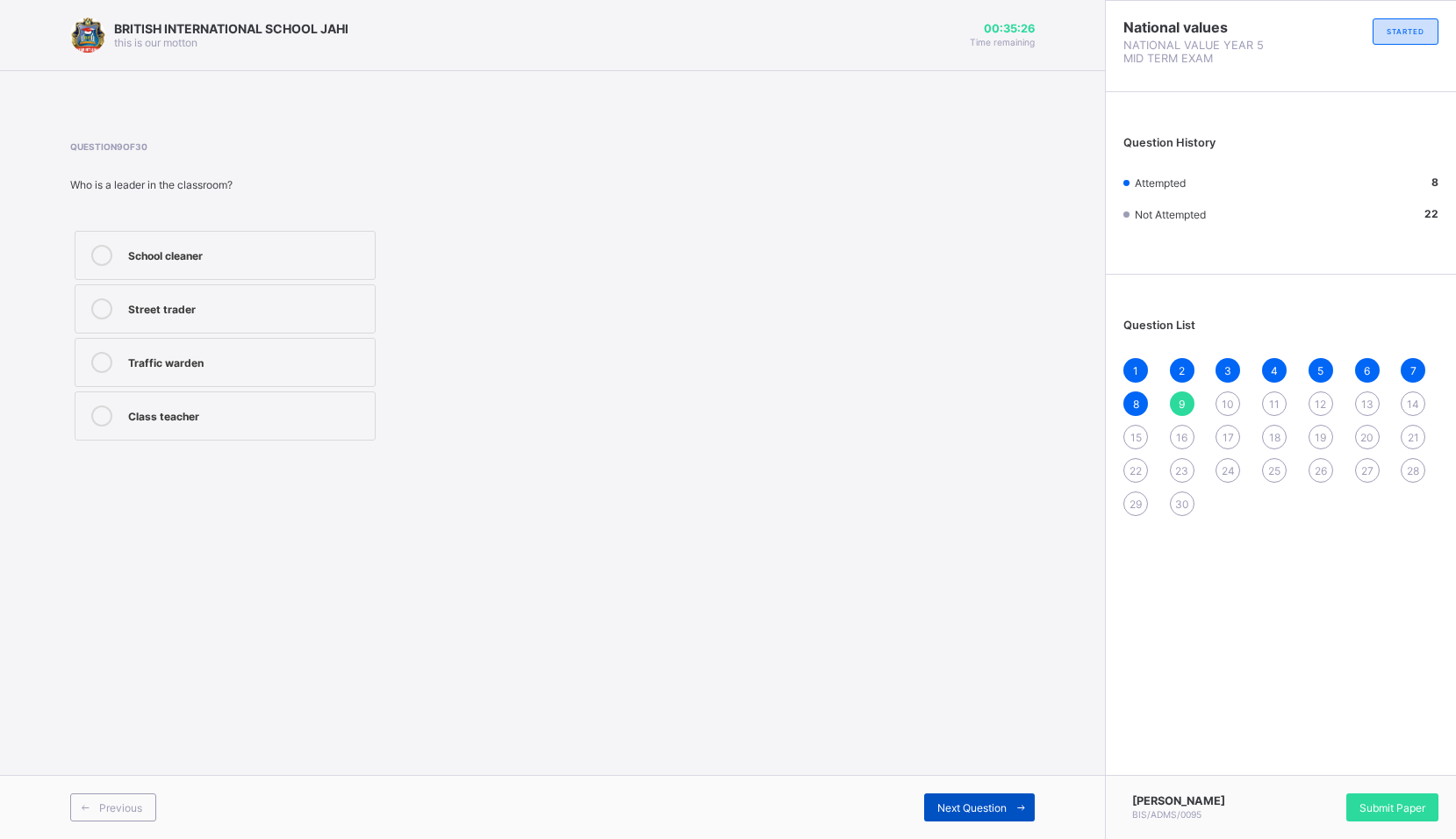
click at [931, 801] on div "Next Question" at bounding box center [979, 807] width 111 height 28
click at [190, 304] on div "caring and honest" at bounding box center [247, 308] width 238 height 18
click at [986, 794] on div "Next Question" at bounding box center [979, 807] width 111 height 28
click at [148, 267] on label "Guiding and directing people" at bounding box center [224, 255] width 301 height 49
click at [986, 815] on div "Next Question" at bounding box center [979, 807] width 111 height 28
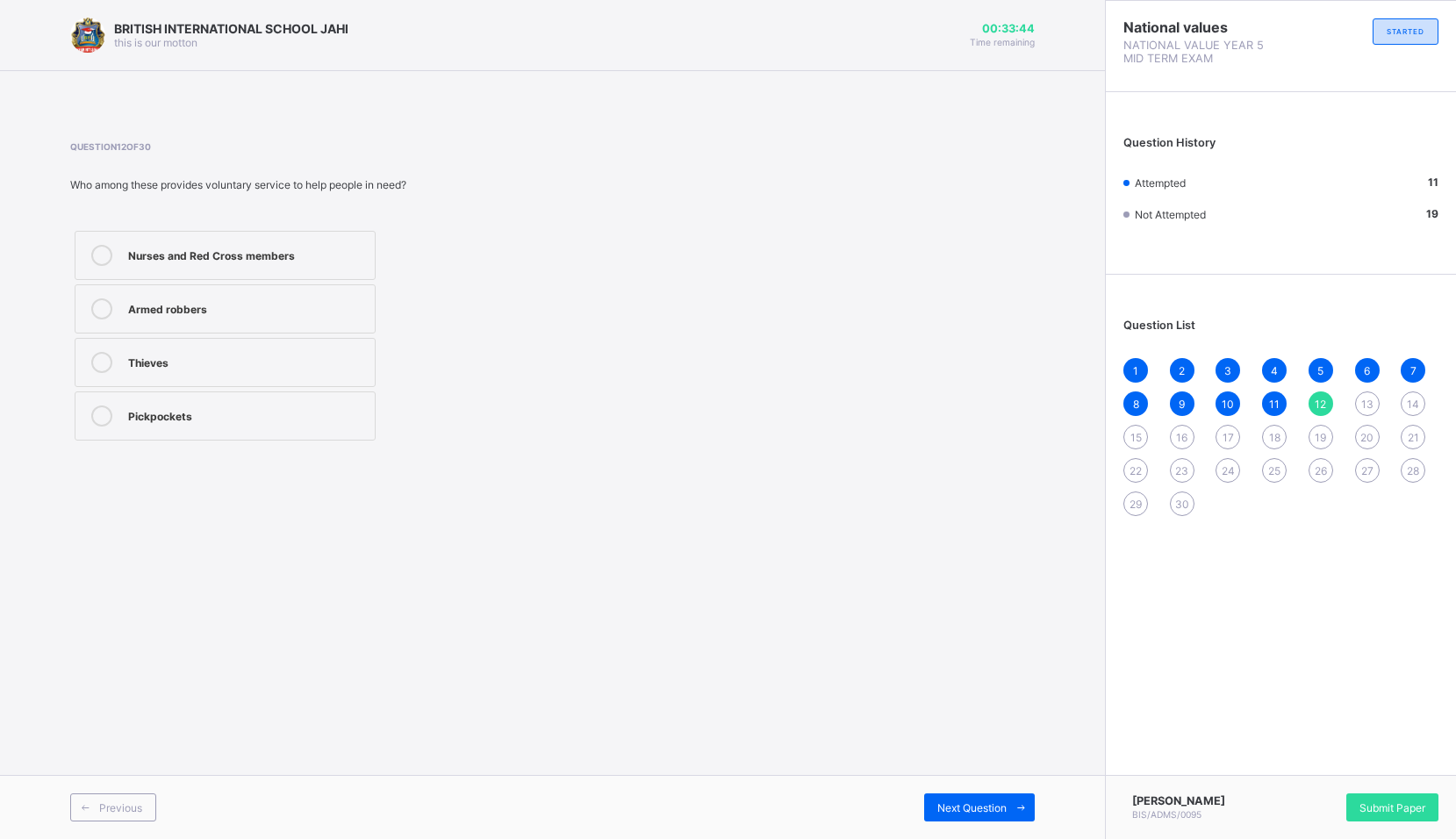
drag, startPoint x: 208, startPoint y: 244, endPoint x: 200, endPoint y: 269, distance: 26.2
click at [207, 252] on label "Nurses and Red Cross members" at bounding box center [224, 255] width 301 height 49
drag, startPoint x: 972, startPoint y: 807, endPoint x: 969, endPoint y: 818, distance: 11.4
click at [969, 818] on div "Next Question" at bounding box center [979, 807] width 111 height 28
click at [264, 369] on div "Joining a charity group to clean the environment" at bounding box center [247, 367] width 238 height 30
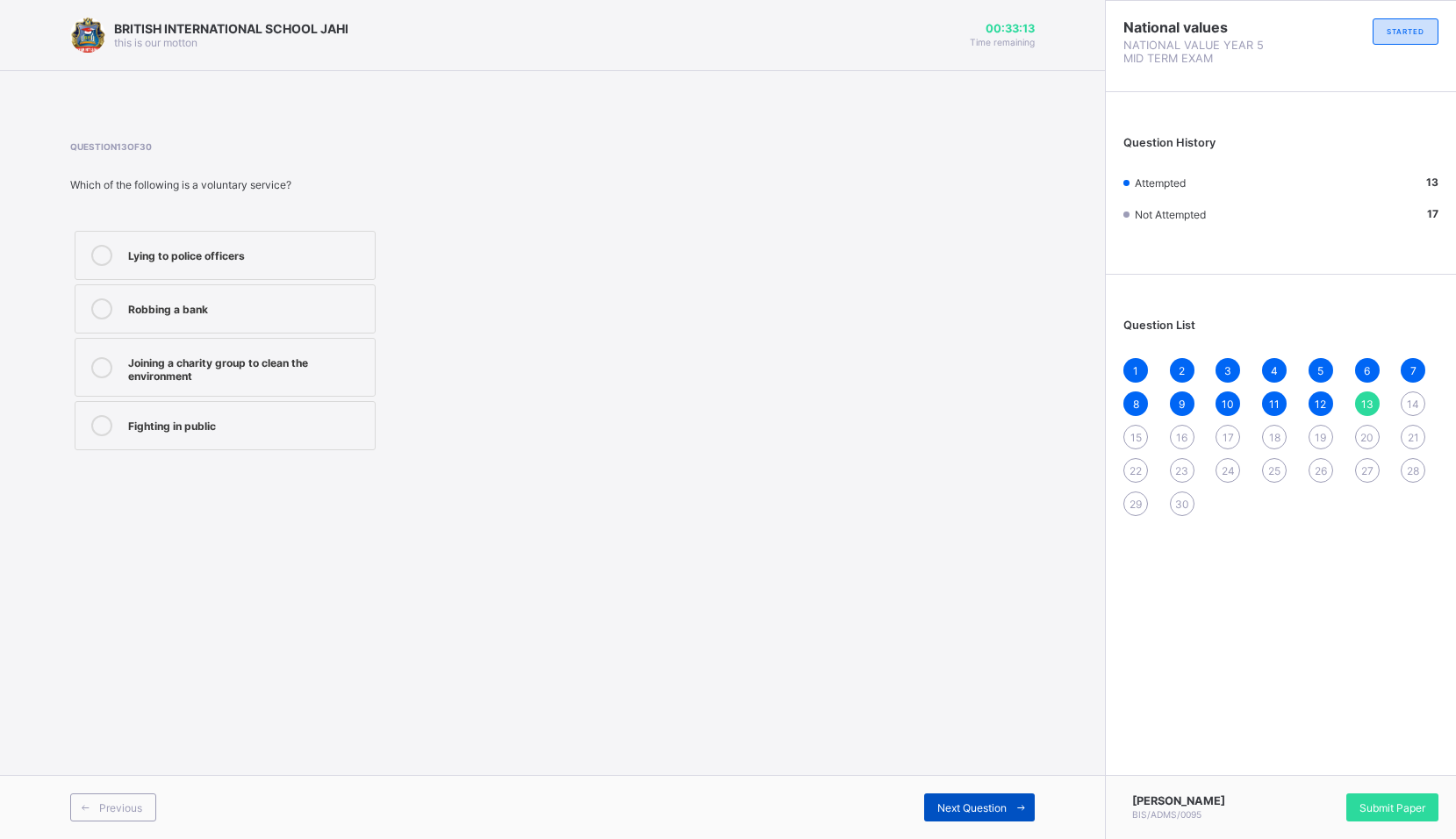
click at [947, 814] on span "Next Question" at bounding box center [972, 808] width 70 height 13
drag, startPoint x: 154, startPoint y: 297, endPoint x: 165, endPoint y: 305, distance: 13.6
click at [160, 301] on label "Disobeying laws" at bounding box center [224, 309] width 301 height 49
click at [224, 305] on div "Disobeying laws" at bounding box center [247, 308] width 238 height 18
click at [933, 800] on div "Next Question" at bounding box center [979, 807] width 111 height 28
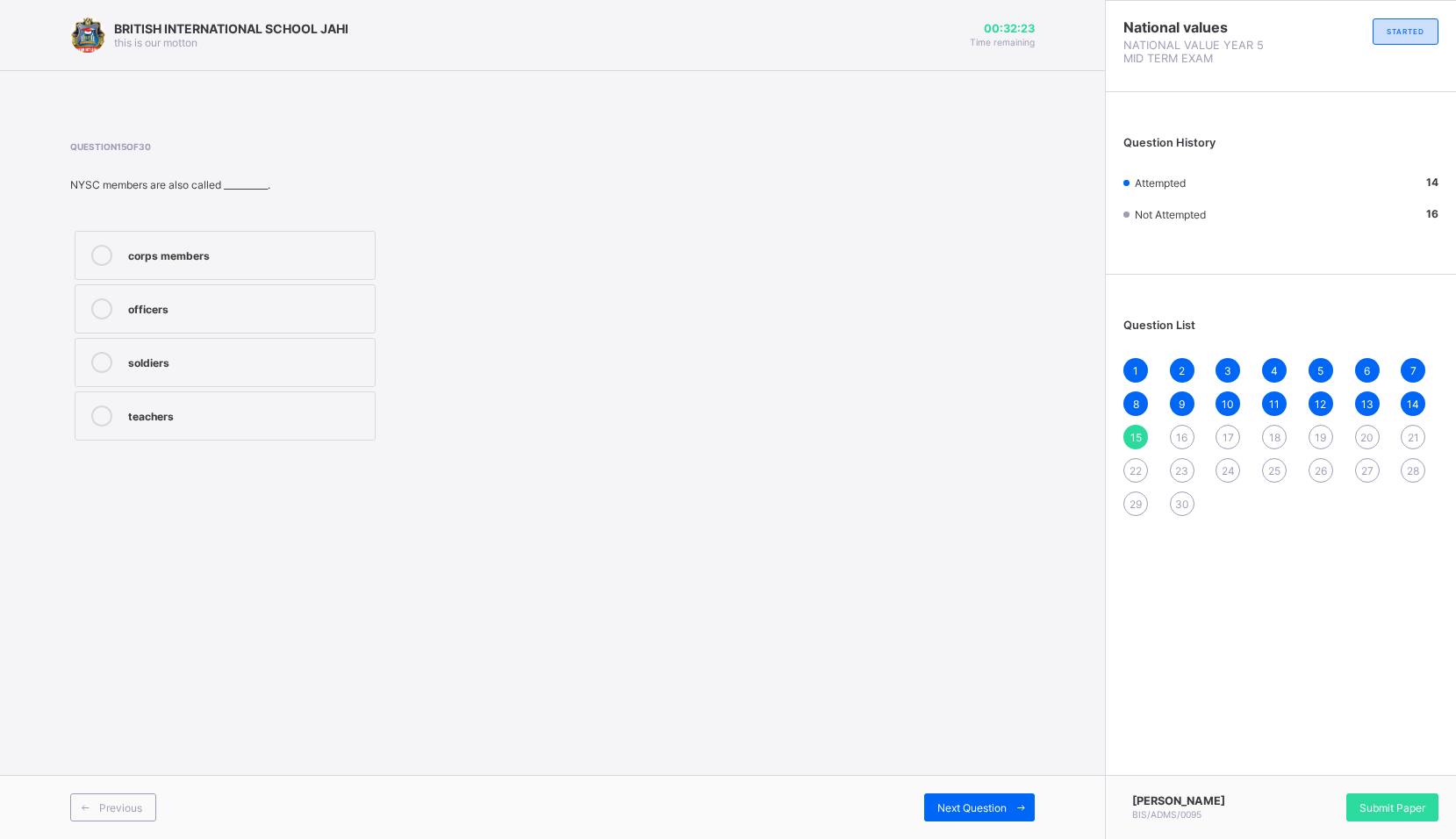
click at [198, 269] on label "corps members" at bounding box center [224, 255] width 301 height 49
click at [1002, 809] on span "Next Question" at bounding box center [972, 808] width 70 height 13
click at [280, 415] on div "National Youth Service Corps" at bounding box center [247, 424] width 238 height 18
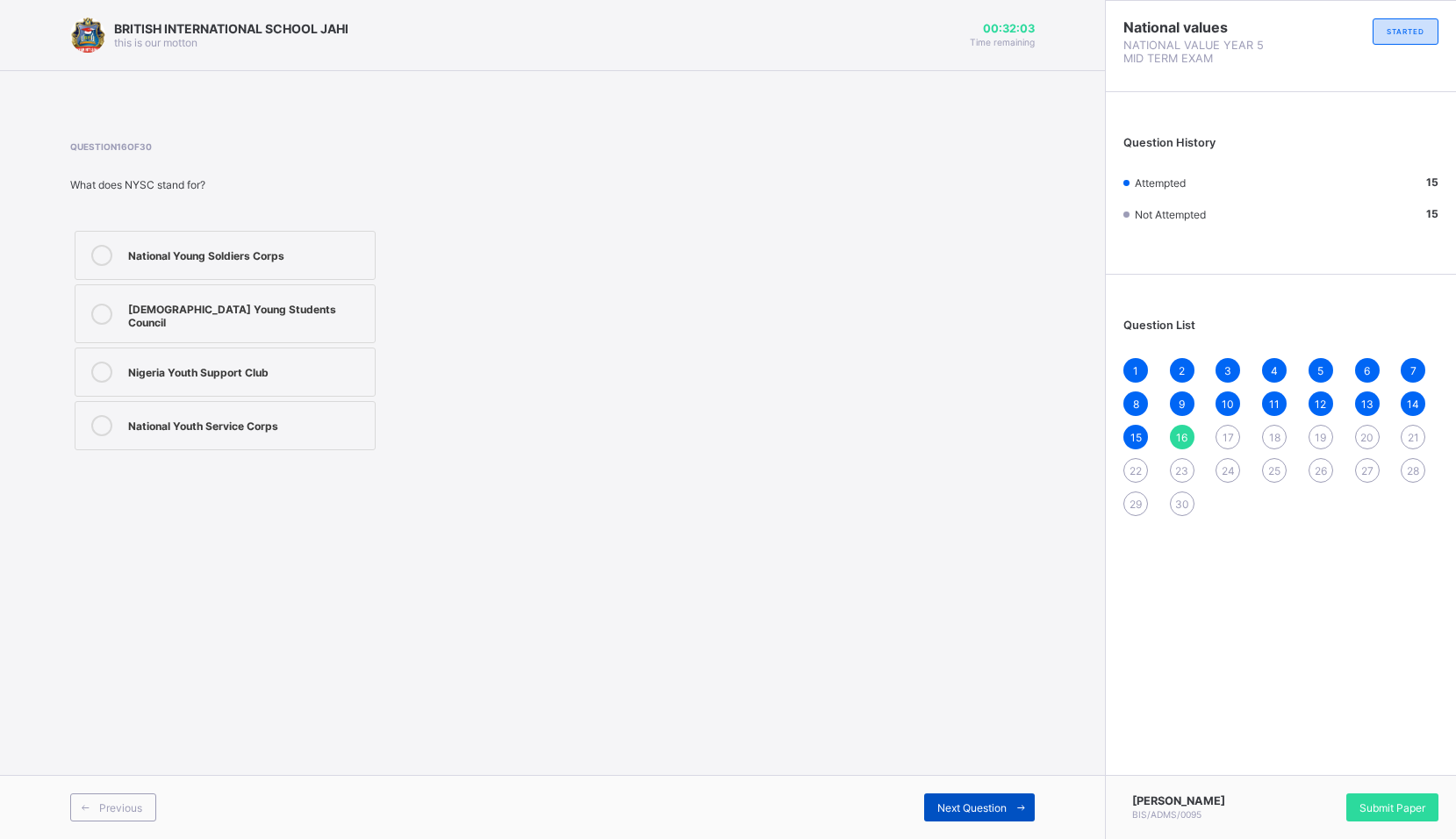
drag, startPoint x: 945, startPoint y: 801, endPoint x: 925, endPoint y: 808, distance: 21.2
click at [944, 809] on span "Next Question" at bounding box center [972, 808] width 70 height 13
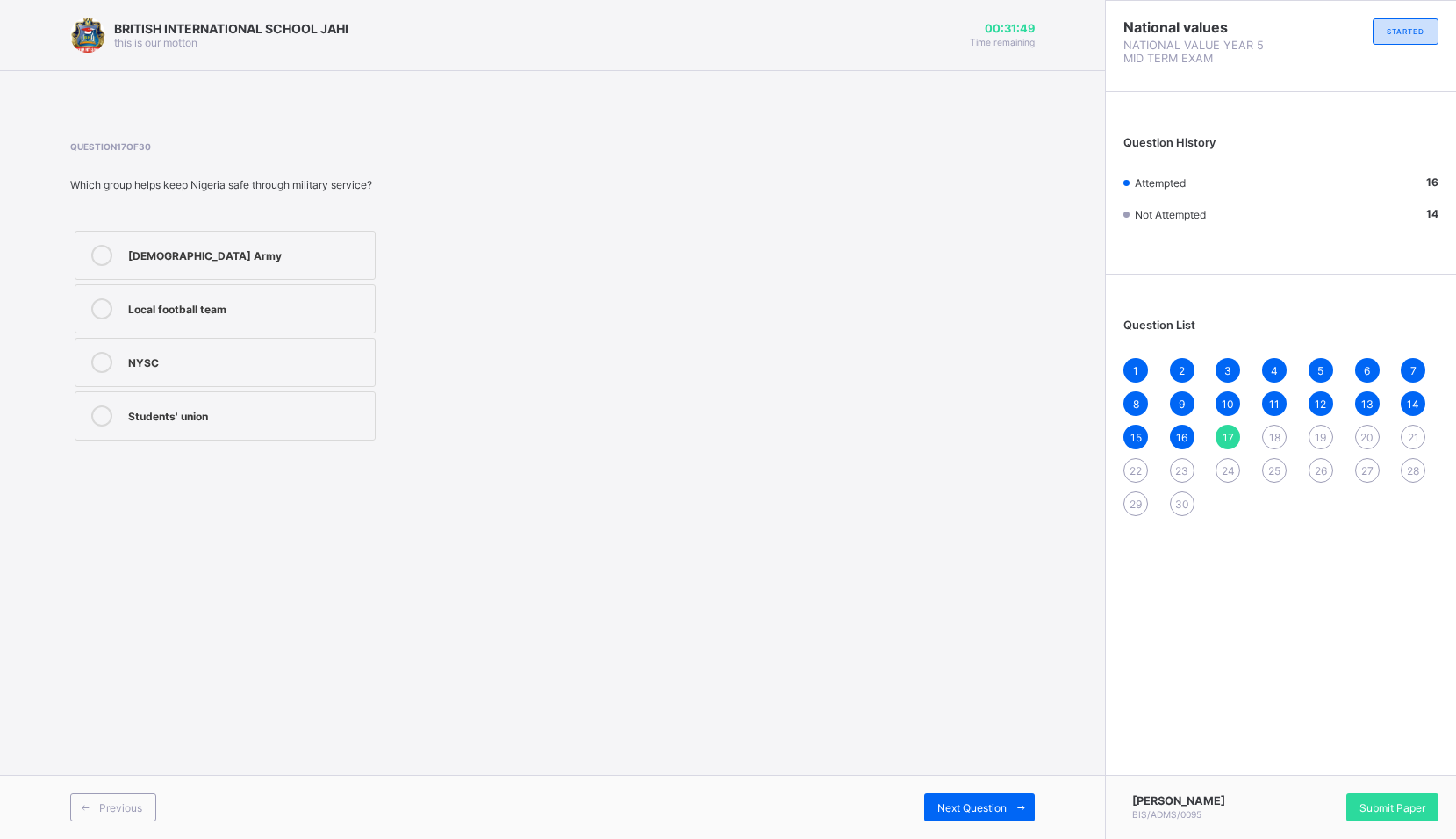
click at [125, 271] on label "[DEMOGRAPHIC_DATA] Army" at bounding box center [224, 255] width 301 height 49
click at [932, 801] on div "Next Question" at bounding box center [979, 807] width 111 height 28
click at [234, 405] on div "Facing punishment" at bounding box center [247, 414] width 238 height 18
drag, startPoint x: 1013, startPoint y: 796, endPoint x: 1037, endPoint y: 813, distance: 29.4
click at [1013, 801] on span at bounding box center [1020, 807] width 28 height 28
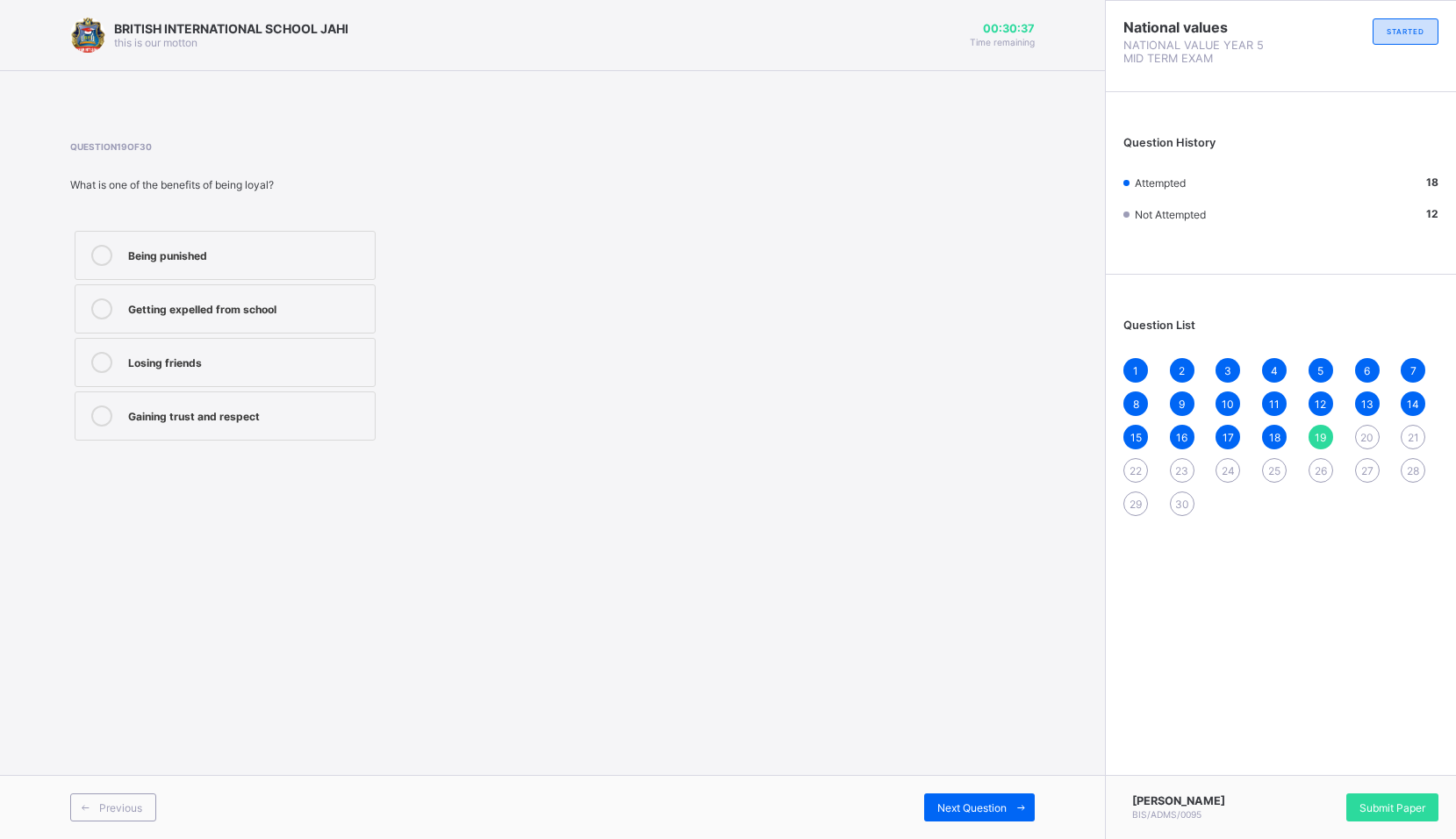
click at [216, 416] on div "Gaining trust and respect" at bounding box center [247, 414] width 238 height 18
click at [952, 811] on span "Next Question" at bounding box center [972, 808] width 70 height 13
drag, startPoint x: 1315, startPoint y: 435, endPoint x: 1333, endPoint y: 457, distance: 28.4
click at [1321, 445] on div "19" at bounding box center [1320, 436] width 24 height 24
click at [207, 426] on div "Gaining trust and respect" at bounding box center [247, 416] width 238 height 21
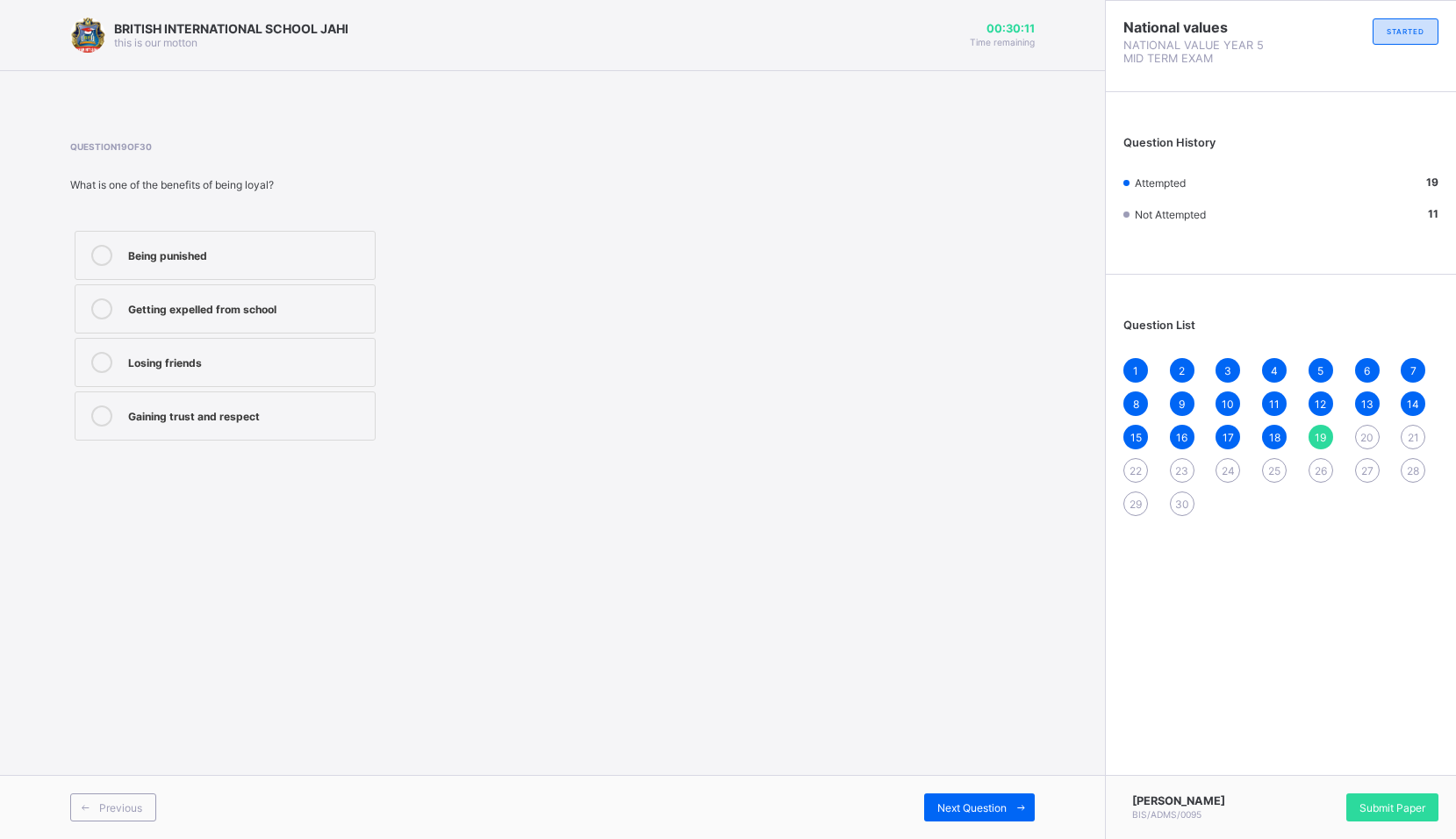
click at [1367, 437] on span "20" at bounding box center [1367, 437] width 13 height 13
click at [129, 378] on label "Littering the streets" at bounding box center [224, 362] width 301 height 49
click at [997, 801] on span "Next Question" at bounding box center [972, 808] width 70 height 13
click at [234, 372] on div "caring for and protecting your community" at bounding box center [247, 362] width 238 height 21
click at [980, 813] on span "Next Question" at bounding box center [972, 808] width 70 height 13
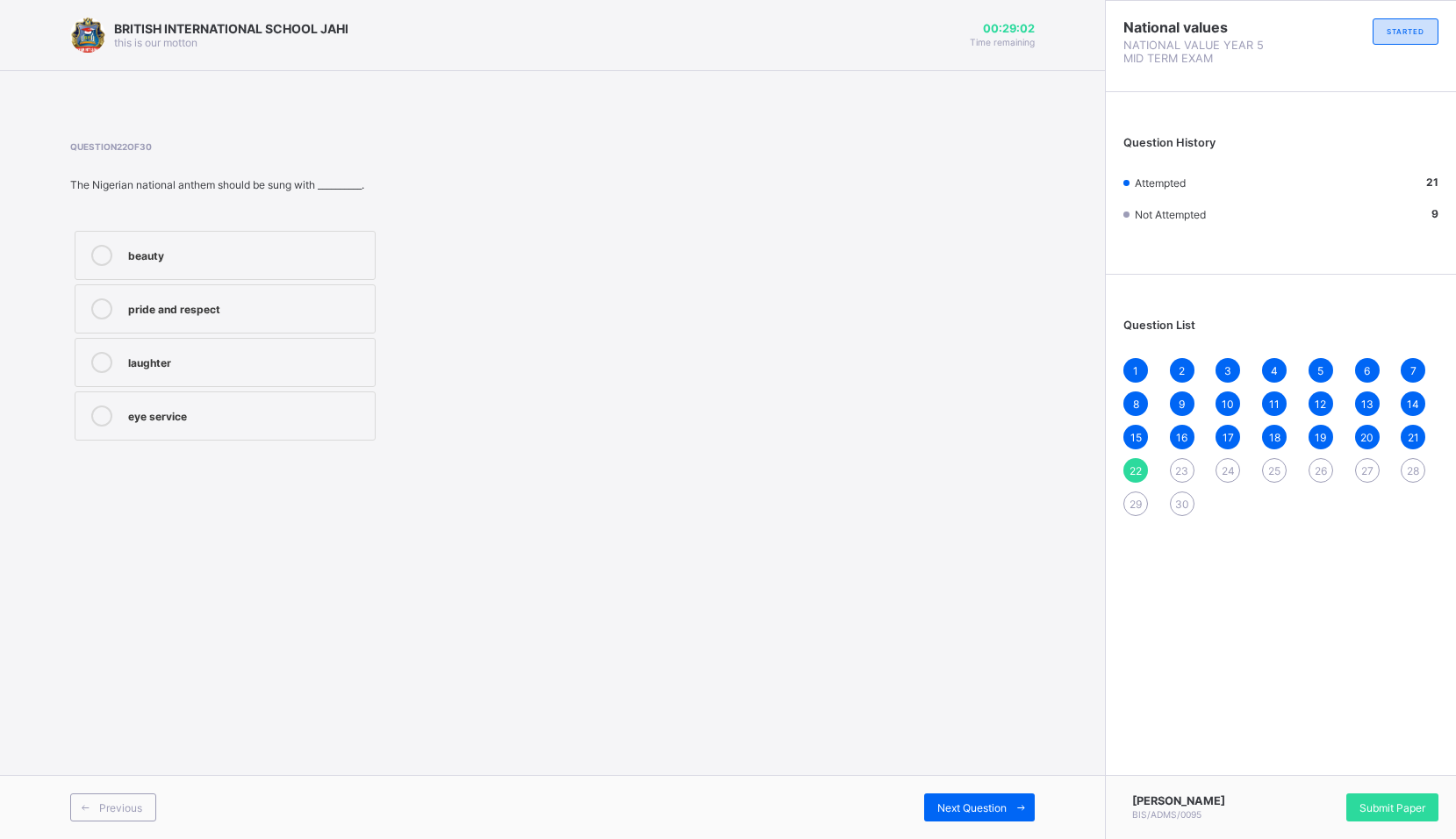
click at [123, 305] on label "pride and respect" at bounding box center [224, 309] width 301 height 49
drag, startPoint x: 207, startPoint y: 308, endPoint x: 285, endPoint y: 325, distance: 79.8
click at [207, 309] on div "pride and respect" at bounding box center [247, 308] width 238 height 18
click at [951, 805] on span "Next Question" at bounding box center [972, 808] width 70 height 13
drag, startPoint x: 140, startPoint y: 411, endPoint x: 168, endPoint y: 413, distance: 28.1
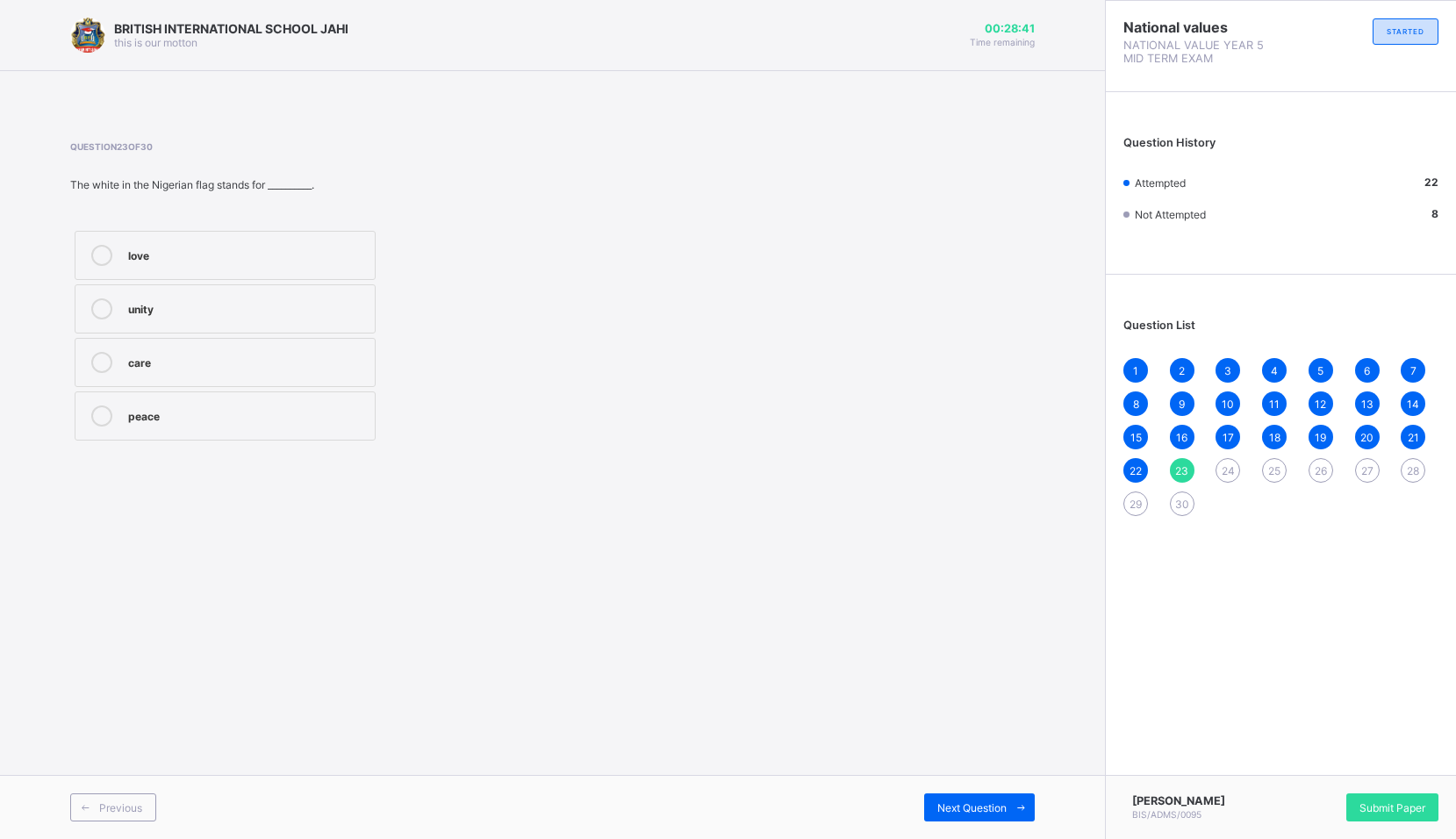
click at [142, 412] on div "peace" at bounding box center [247, 414] width 238 height 18
click at [938, 811] on span "Next Question" at bounding box center [972, 808] width 70 height 13
click at [1187, 471] on span "23" at bounding box center [1181, 470] width 13 height 13
click at [149, 248] on div "love" at bounding box center [247, 254] width 238 height 18
click at [959, 807] on span "Next Question" at bounding box center [972, 808] width 70 height 13
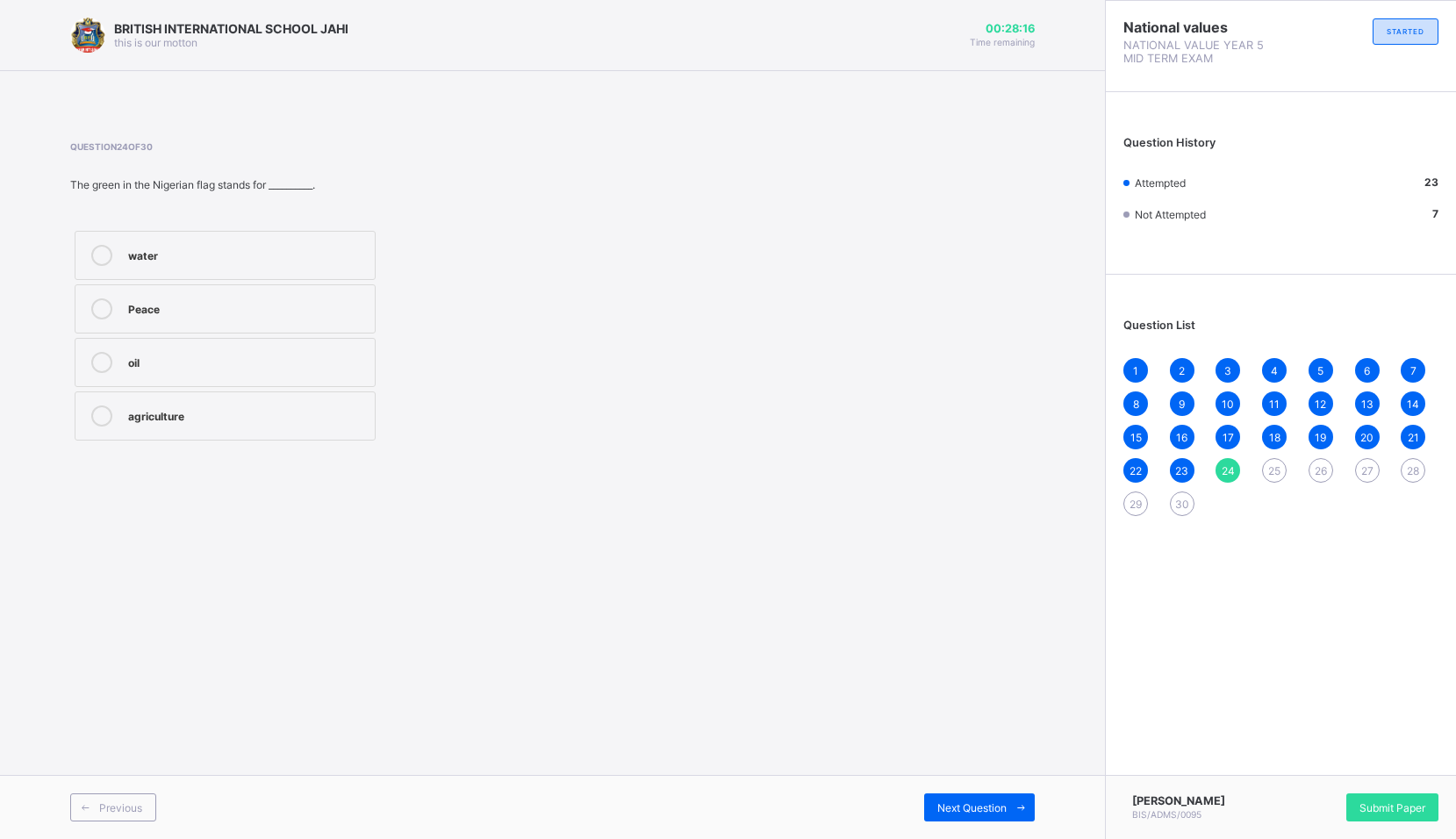
click at [148, 305] on div "Peace" at bounding box center [247, 308] width 238 height 18
click at [966, 807] on span "Next Question" at bounding box center [972, 808] width 70 height 13
click at [227, 256] on div "respecting the national flag" at bounding box center [247, 254] width 238 height 18
drag, startPoint x: 978, startPoint y: 807, endPoint x: 970, endPoint y: 792, distance: 17.0
click at [978, 806] on span "Next Question" at bounding box center [972, 808] width 70 height 13
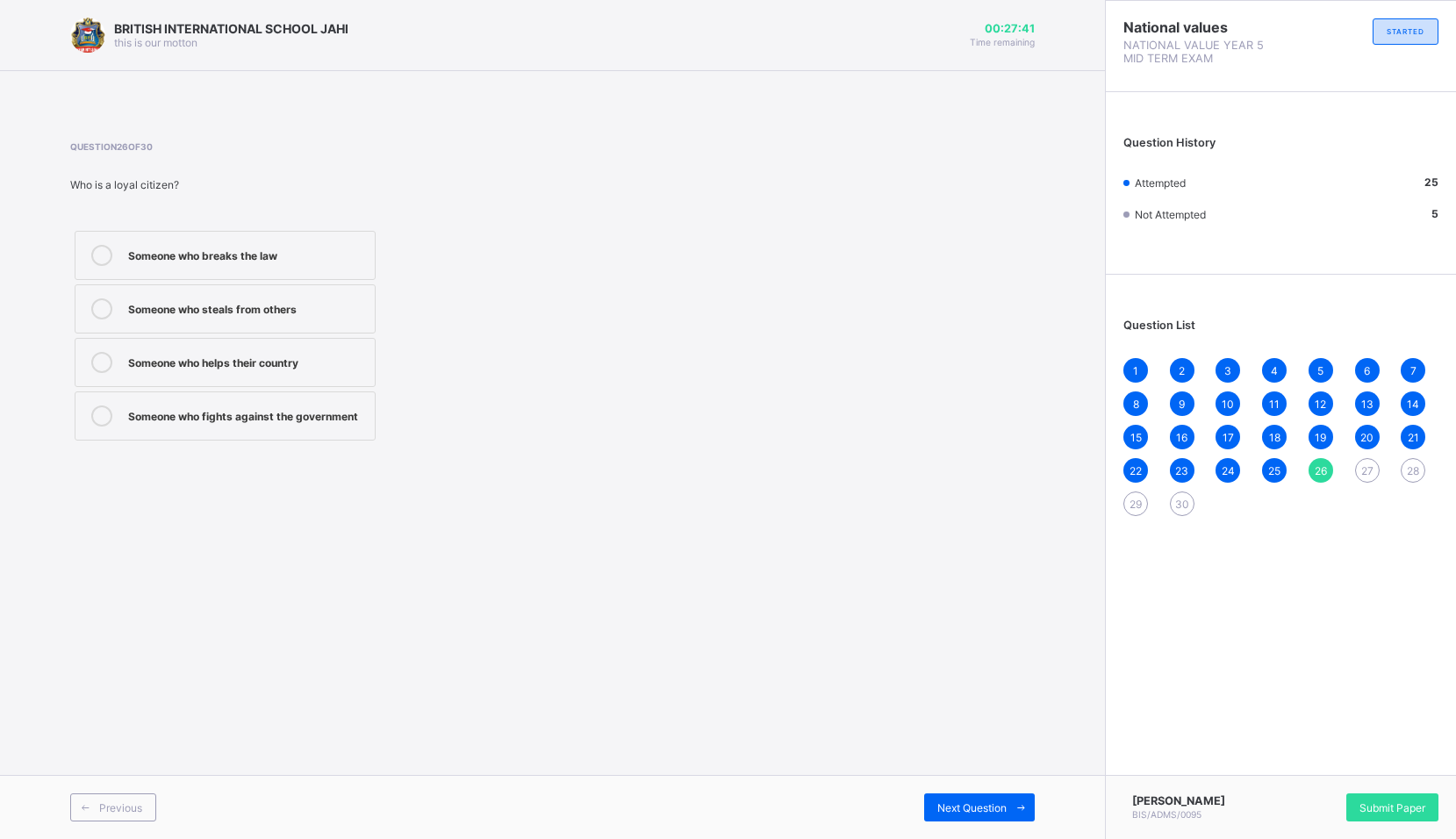
click at [274, 368] on div "Someone who helps their country" at bounding box center [247, 360] width 238 height 18
click at [975, 812] on span "Next Question" at bounding box center [972, 808] width 70 height 13
click at [207, 312] on div "Obey school rules" at bounding box center [247, 308] width 238 height 18
click at [950, 799] on div "Next Question" at bounding box center [979, 807] width 111 height 28
click at [274, 420] on div "Helping your friend in times of need" at bounding box center [247, 414] width 238 height 18
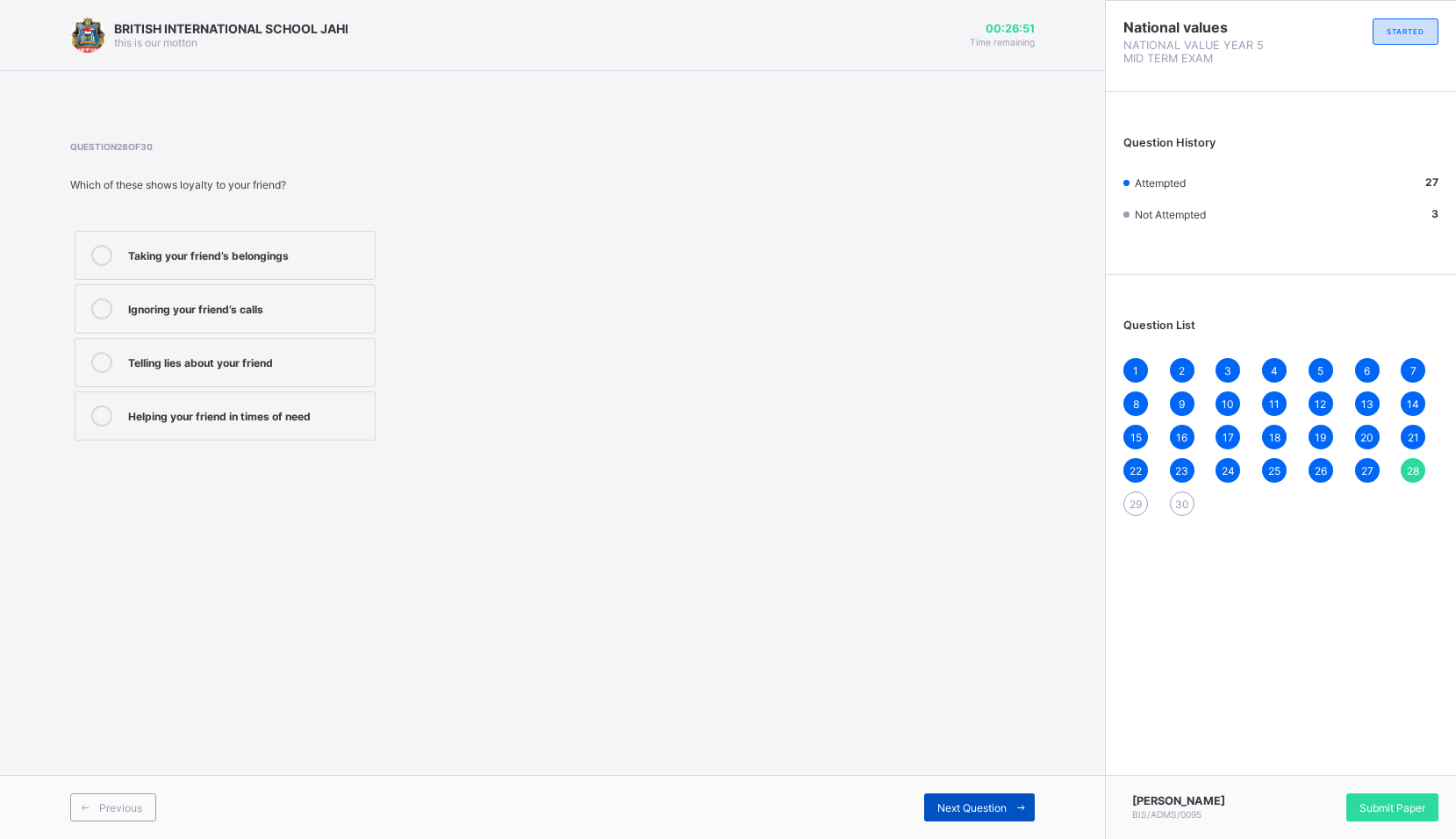
click at [931, 806] on div "Next Question" at bounding box center [979, 807] width 111 height 28
click at [217, 255] on div "faithful and supportive" at bounding box center [247, 254] width 238 height 18
click at [941, 804] on span "Next Question" at bounding box center [972, 808] width 70 height 13
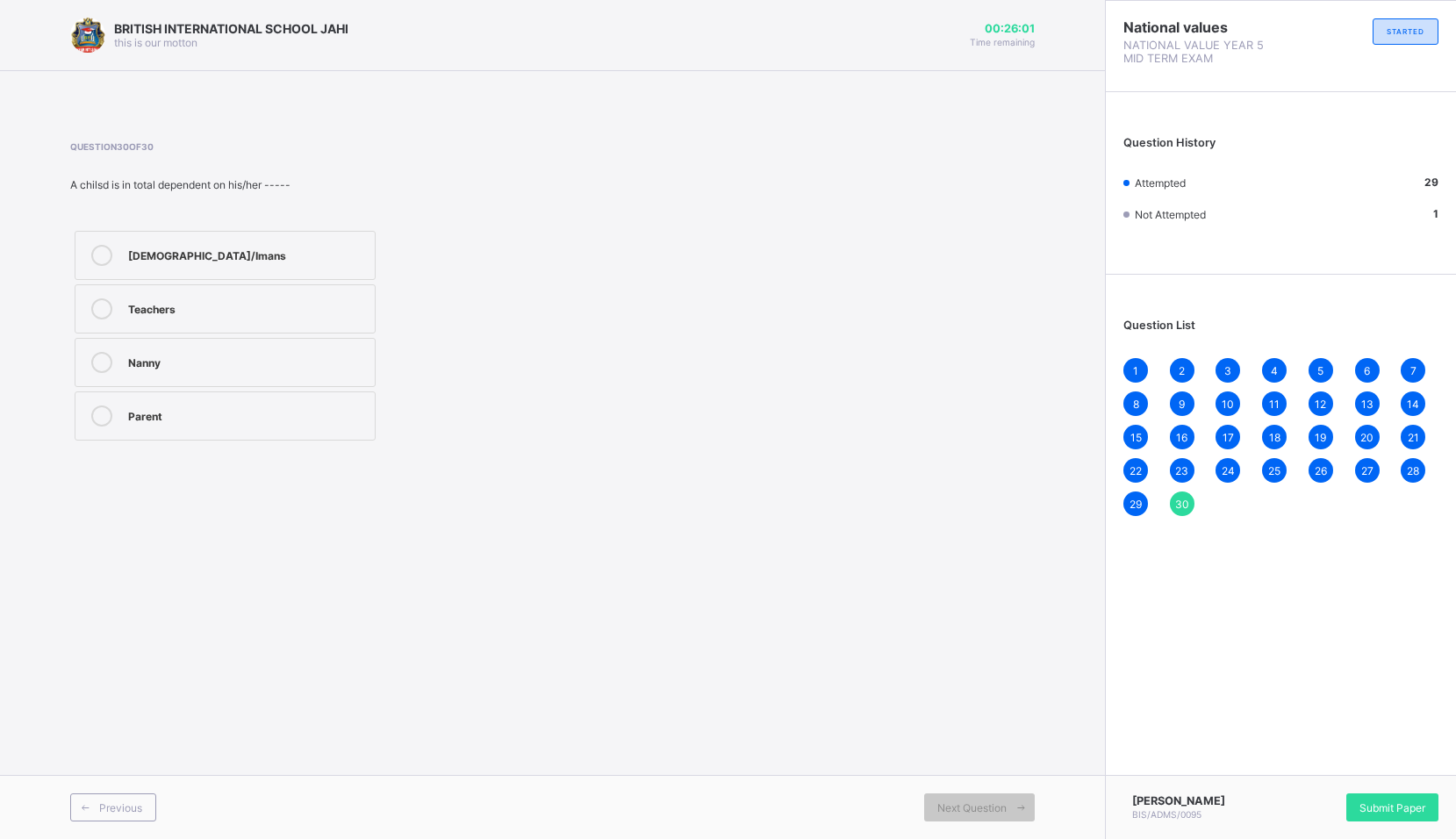
click at [234, 368] on div "Nanny" at bounding box center [247, 360] width 238 height 18
click at [1353, 793] on div "Submit Paper" at bounding box center [1392, 807] width 92 height 28
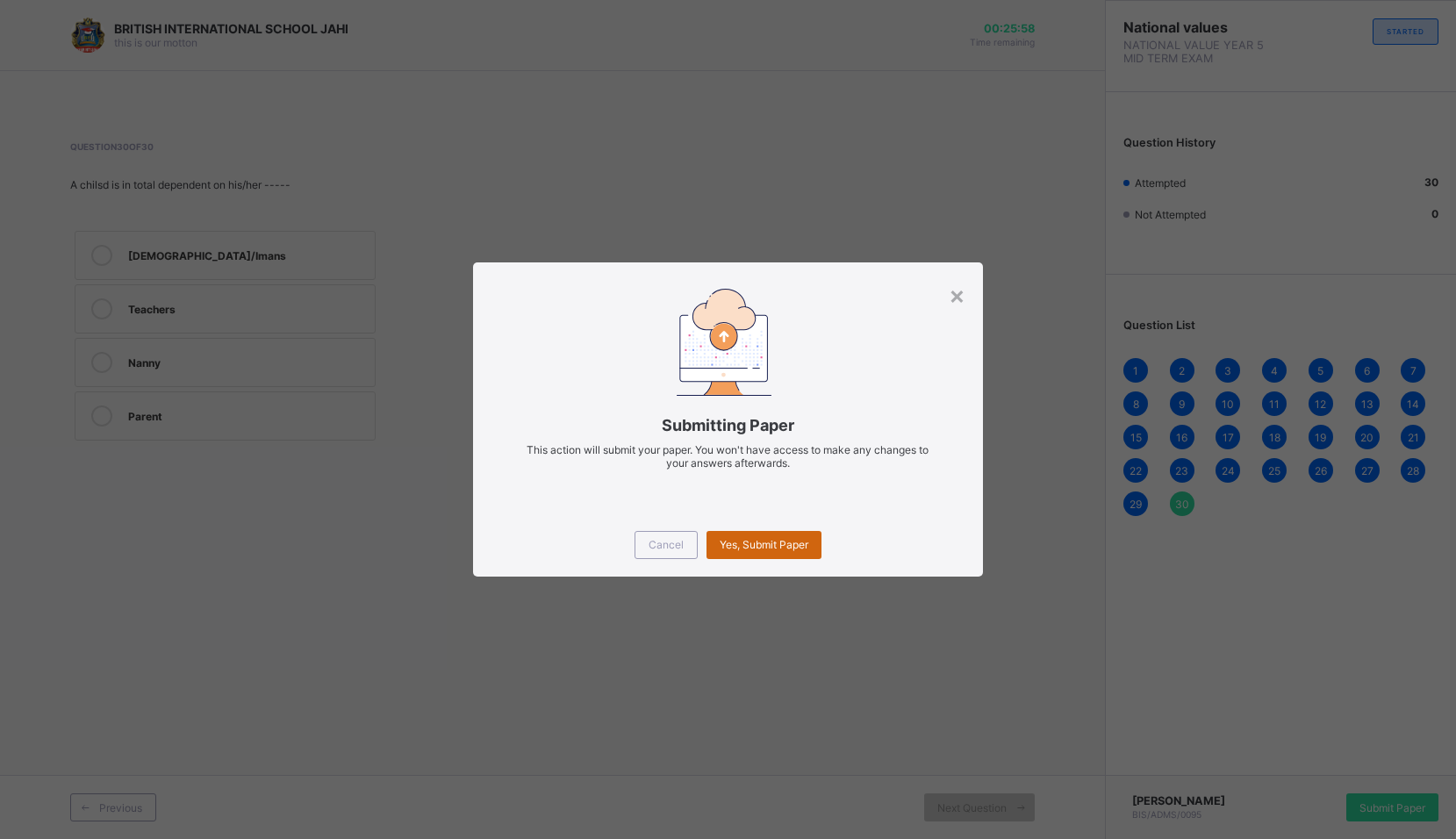
drag, startPoint x: 801, startPoint y: 555, endPoint x: 798, endPoint y: 545, distance: 10.4
click at [798, 545] on div "Yes, Submit Paper" at bounding box center [764, 545] width 115 height 28
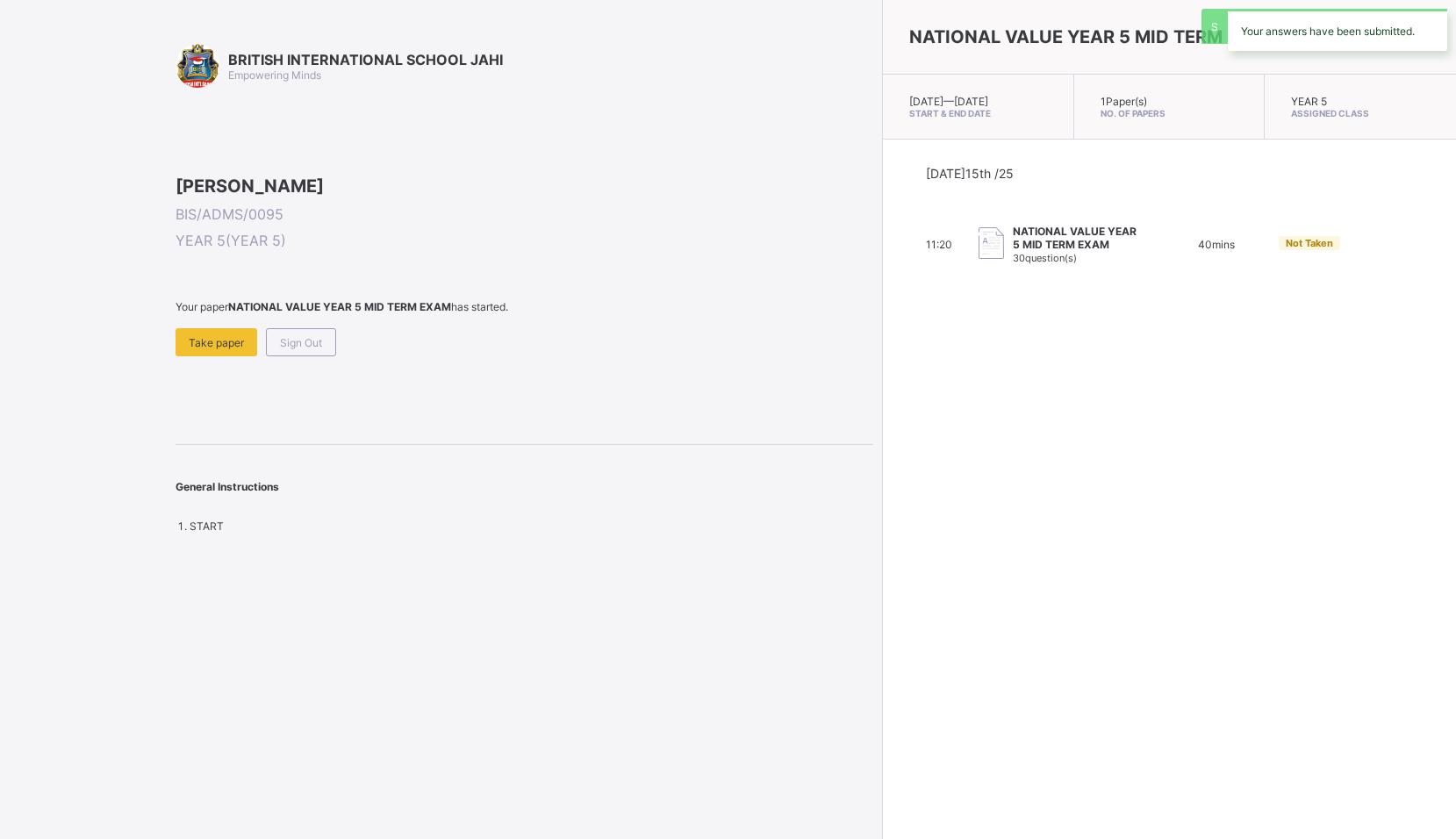
click at [882, 536] on div "NATIONAL VALUE YEAR 5 MID TERM EXAM [DATE] — [DATE] Start & End Date 1 Paper(s)…" at bounding box center [1169, 420] width 574 height 839
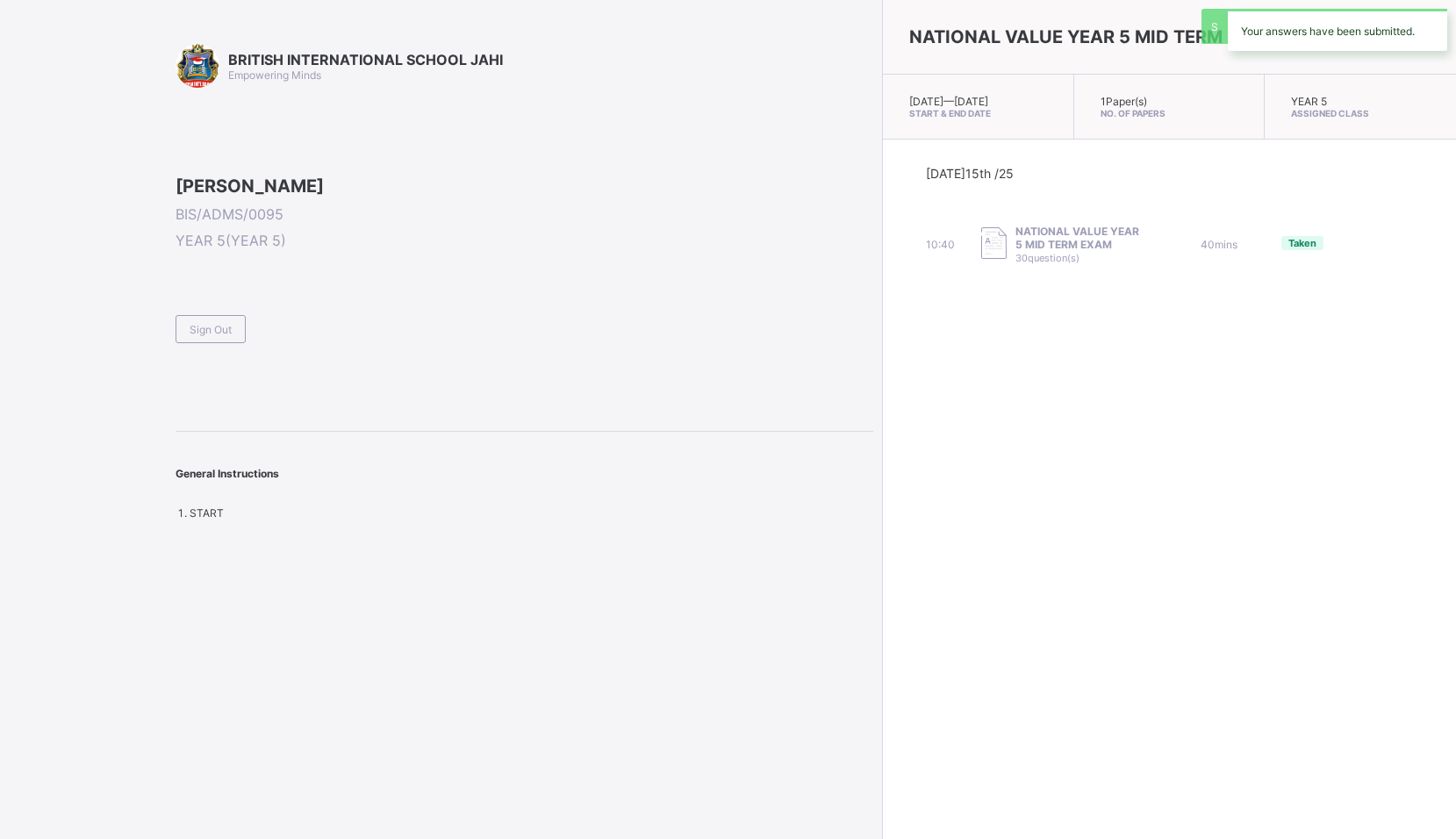
click at [222, 336] on span "Sign Out" at bounding box center [210, 329] width 42 height 13
